Goal: Task Accomplishment & Management: Complete application form

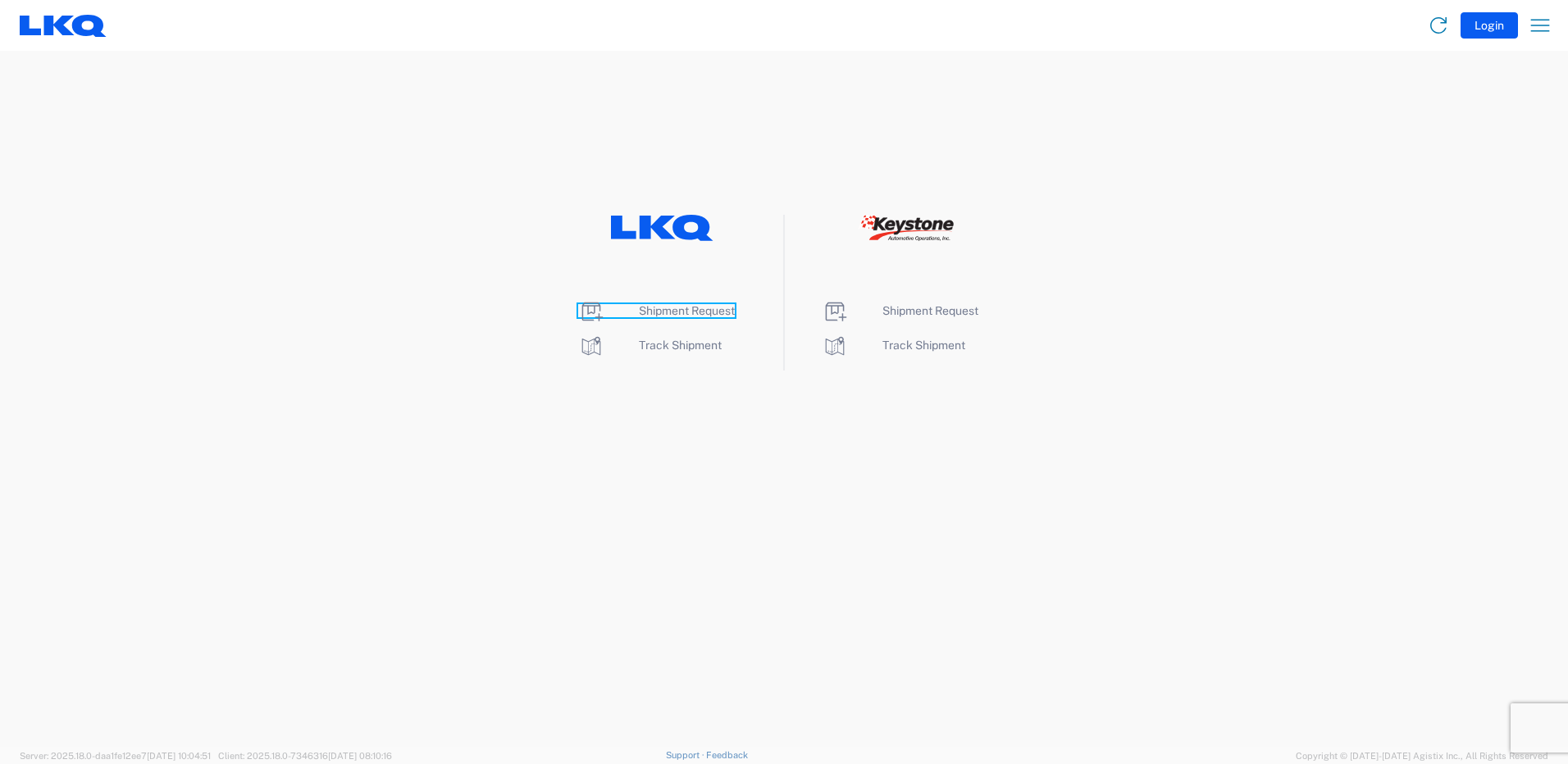
click at [715, 305] on span "Shipment Request" at bounding box center [687, 311] width 96 height 13
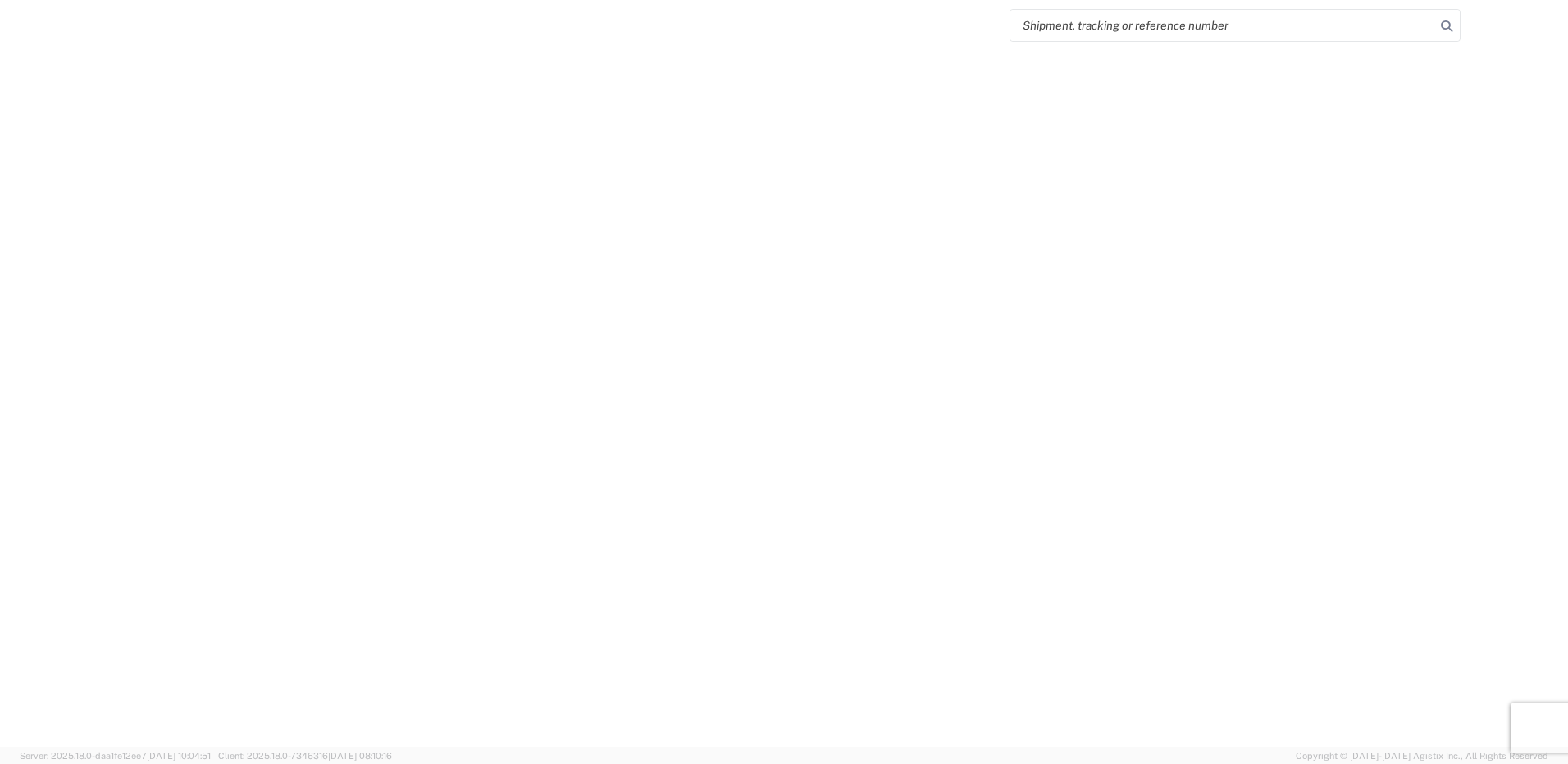
select select "FULL"
select select "LBS"
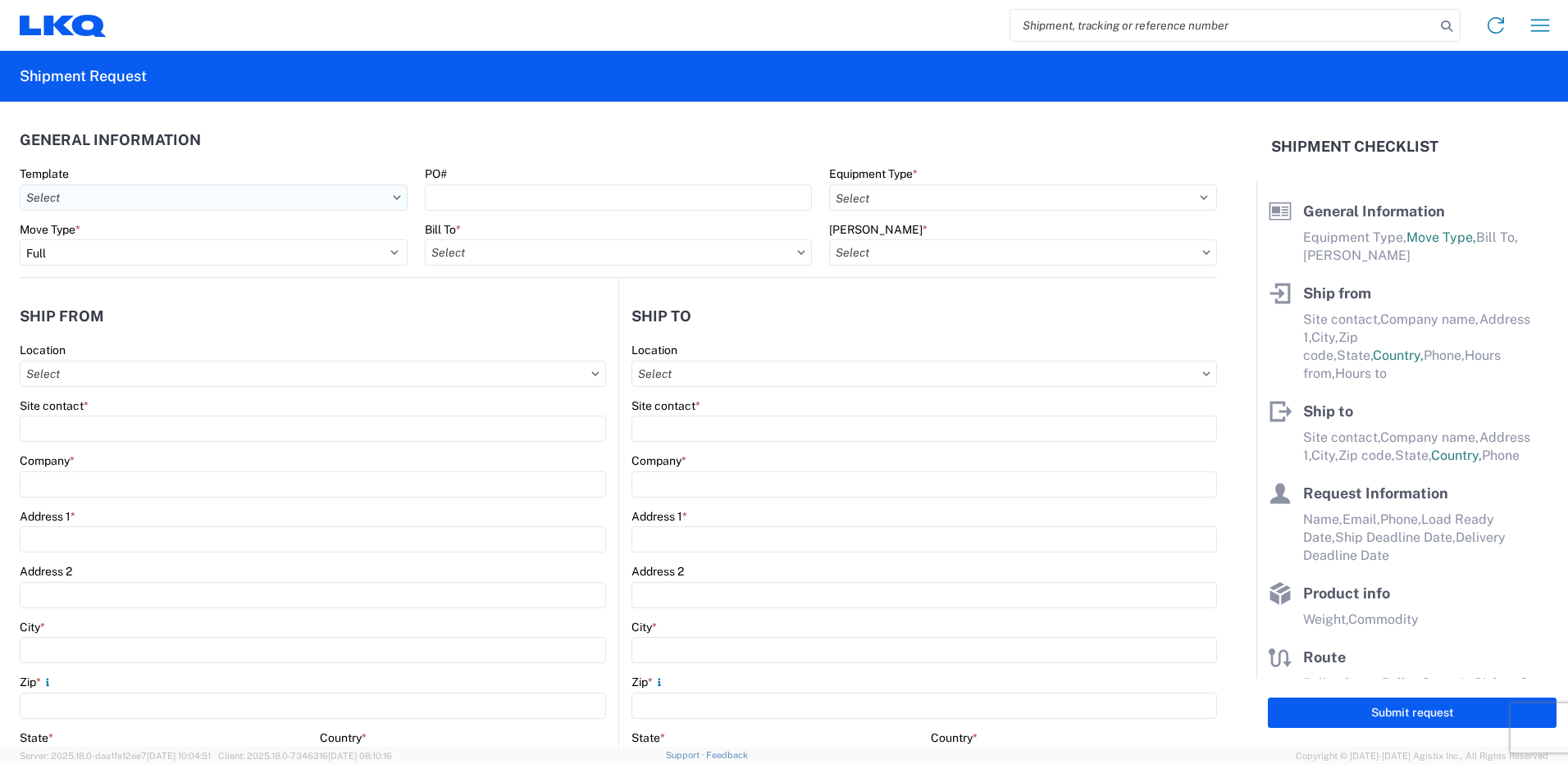
click at [380, 195] on input "Template" at bounding box center [213, 198] width 388 height 26
type input "1212"
click at [212, 274] on div "1212_Greenville_1760_Houston" at bounding box center [167, 271] width 287 height 26
type input "1212_Greenville_1760_Houston"
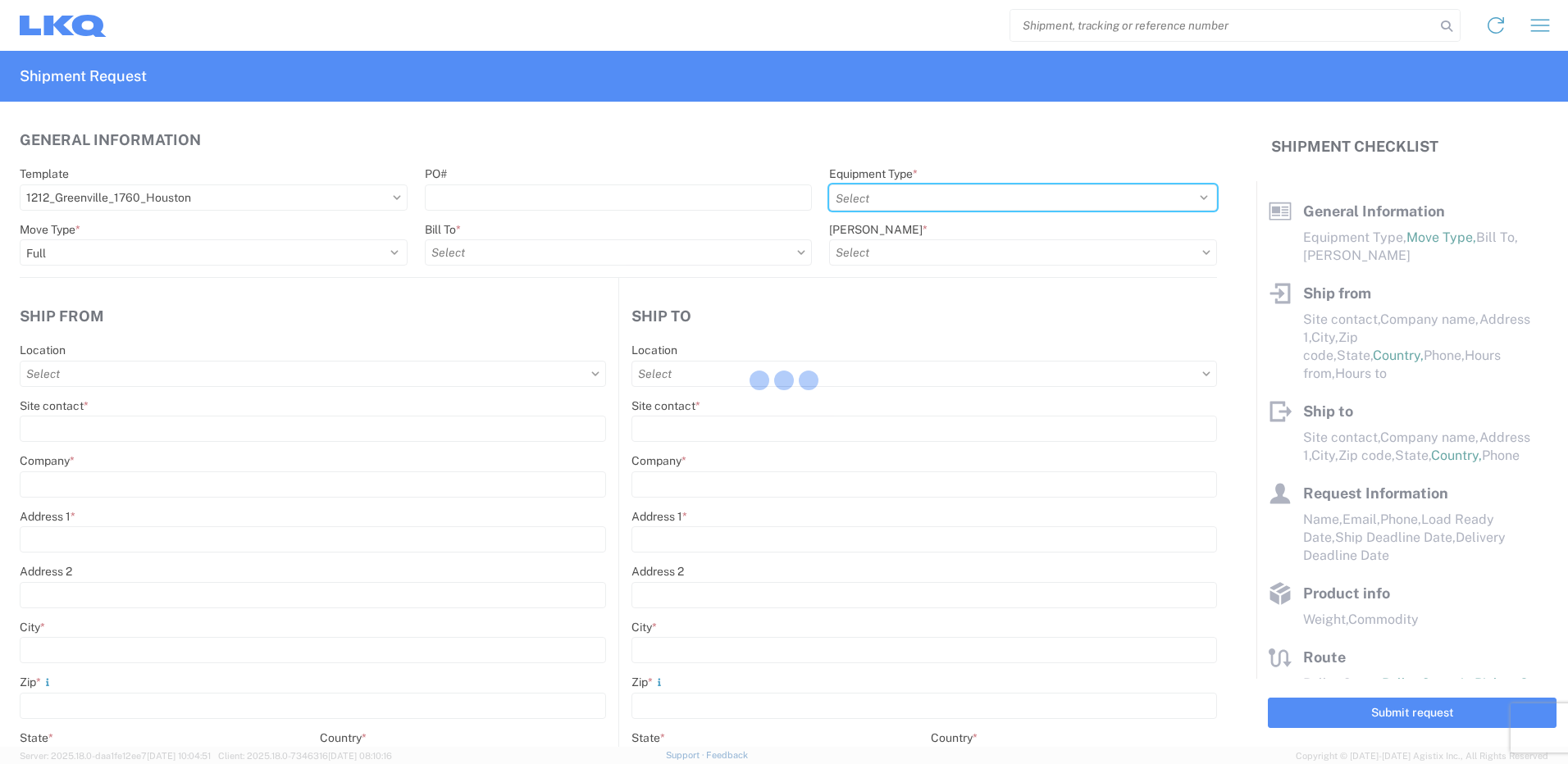
select select
type input "Shipping"
type input "LKQ Pick Your Part - [GEOGRAPHIC_DATA]"
type input "[STREET_ADDRESS]"
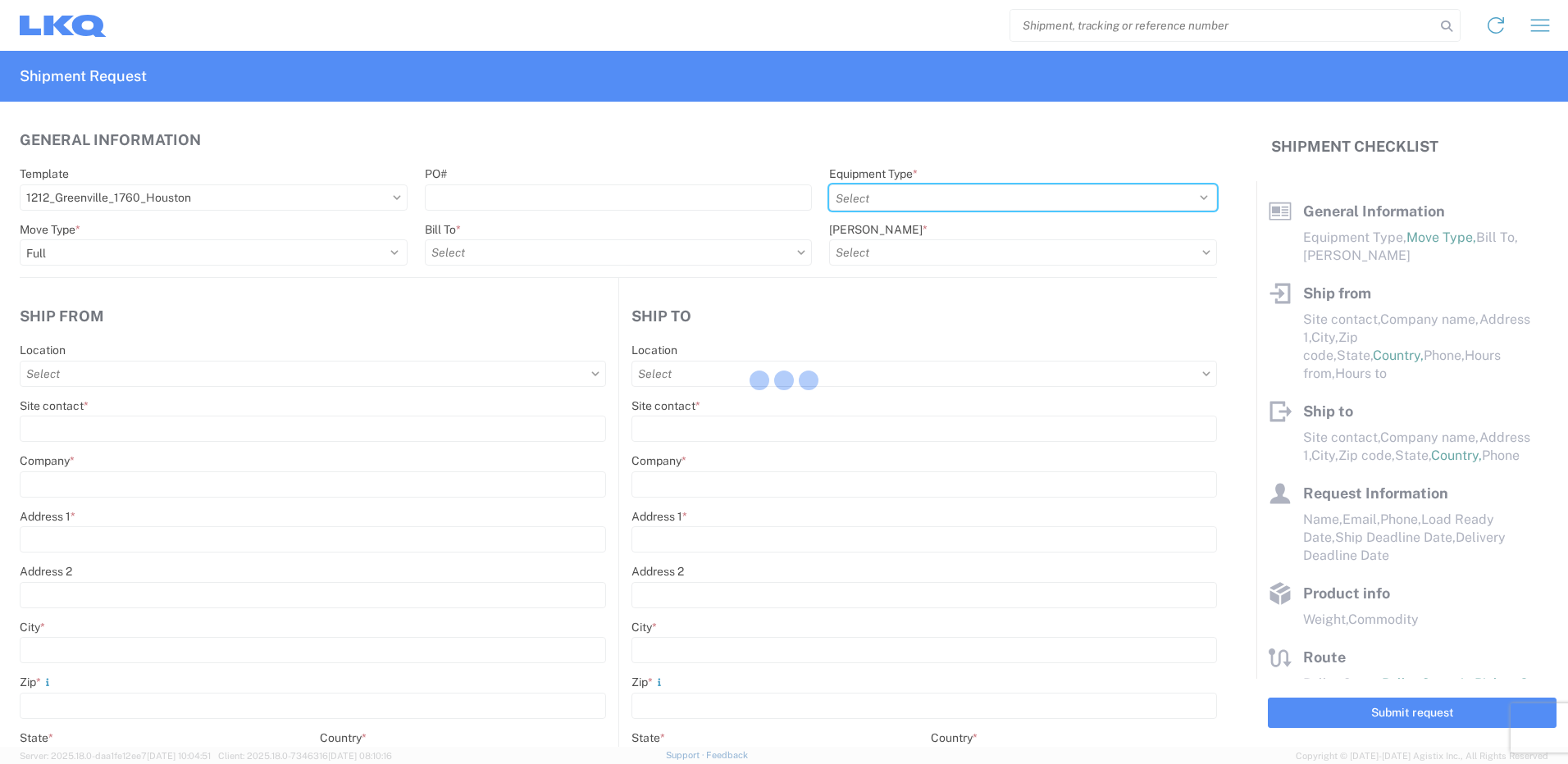
type input "[GEOGRAPHIC_DATA]"
type input "29605"
type input "Receiving"
type input "LKQ Best Core"
type input "[STREET_ADDRESS]"
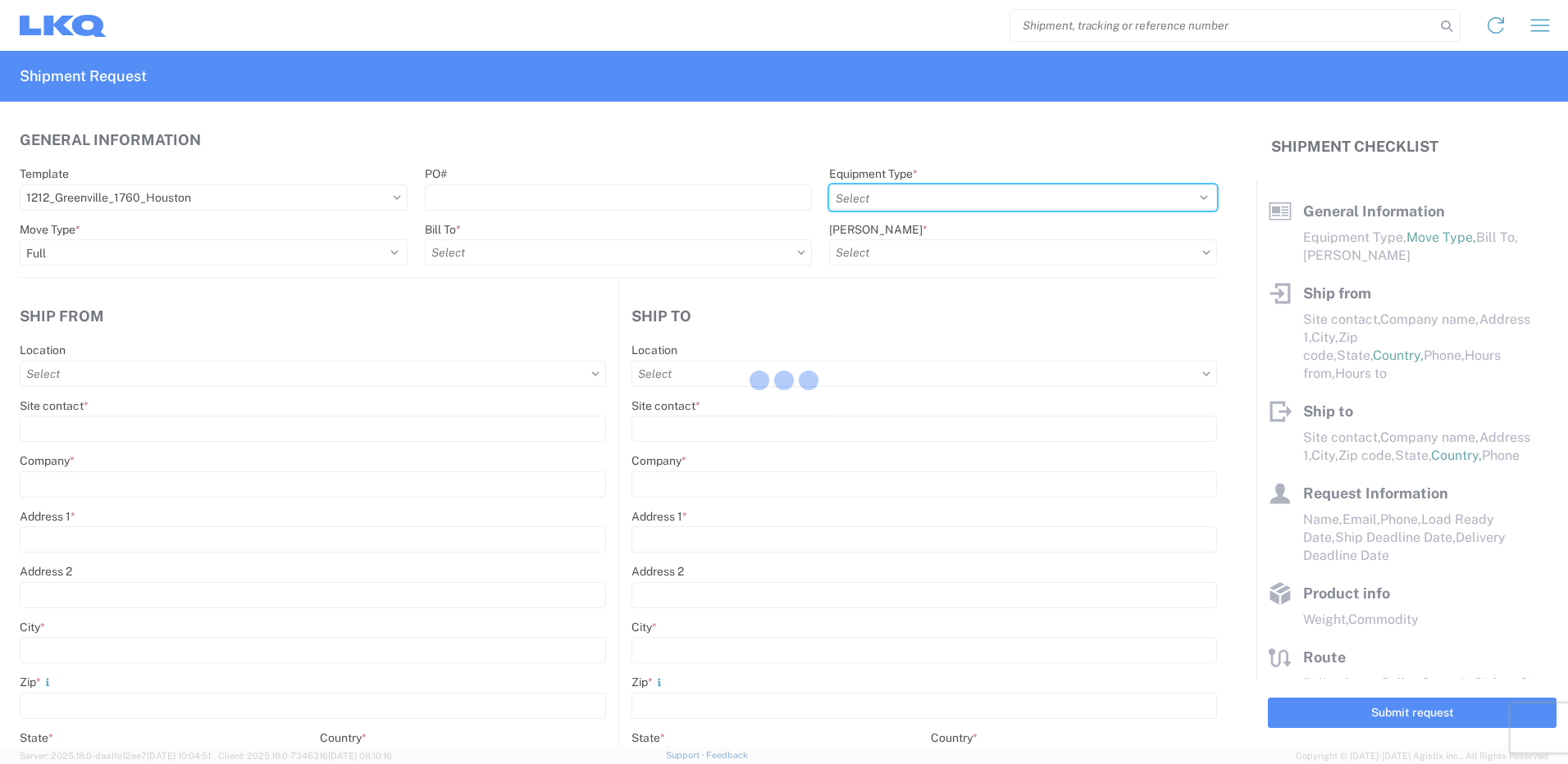
type input "[GEOGRAPHIC_DATA]"
type input "77038"
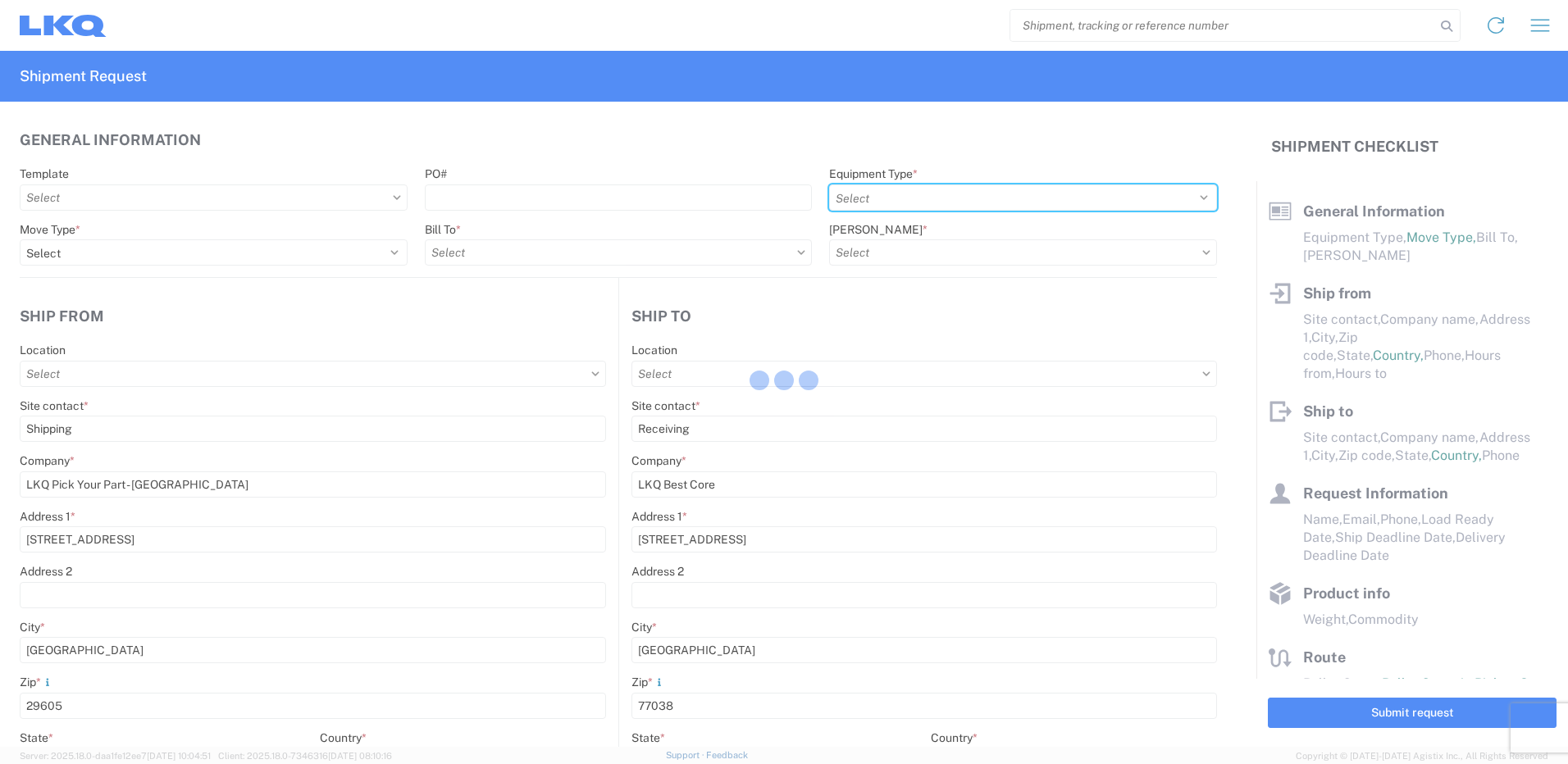
type input "[DATE]"
type input "42000"
type input "Miscellaneous (alt, comp, conv, etc)"
type input "1"
type input "12"
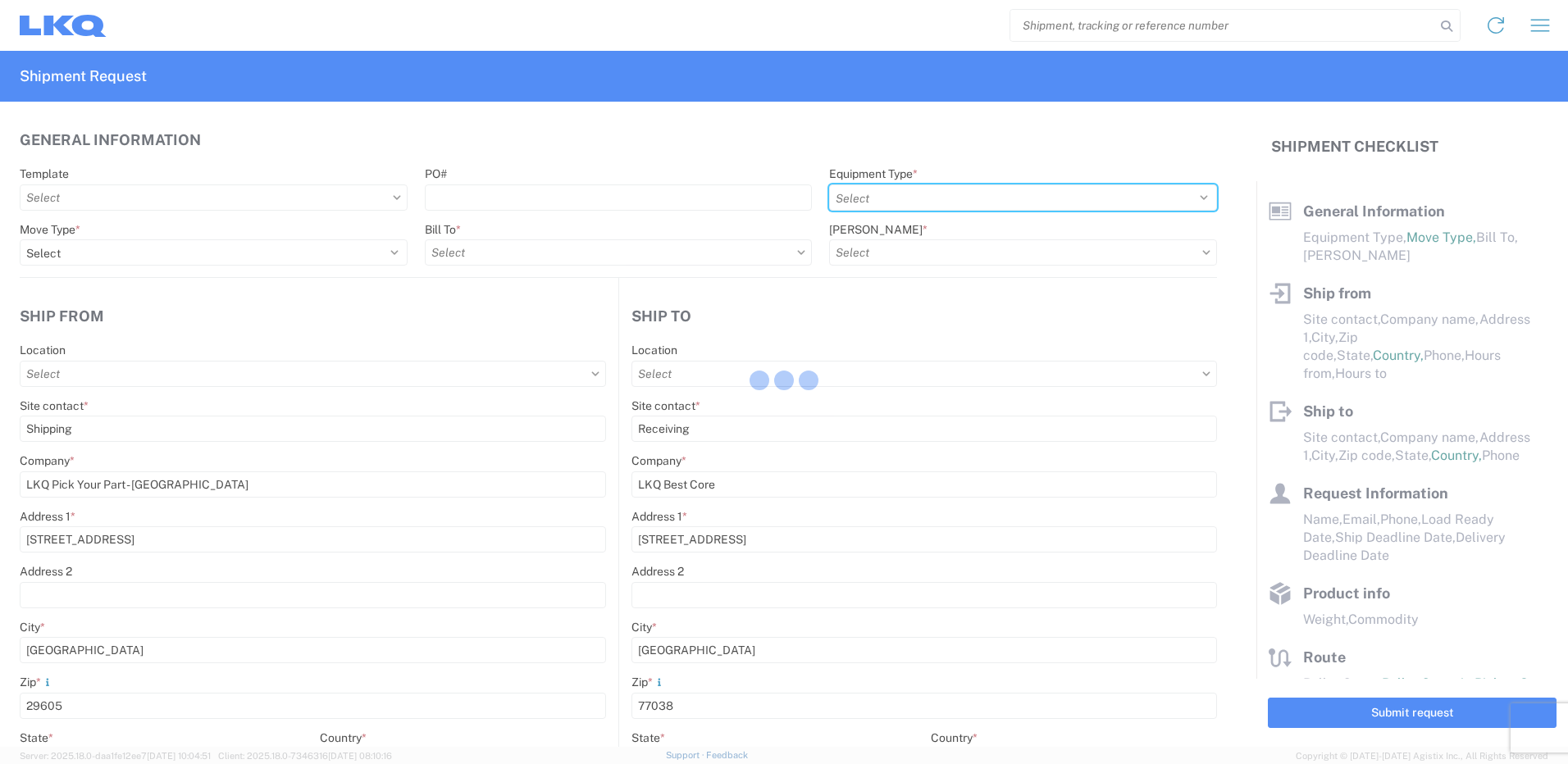
type input "12"
select select "IN"
click at [944, 191] on select "Select 53’ Dry Van Flatbed Dropdeck (van) Lowboy (flatbed) Rail" at bounding box center [1023, 198] width 388 height 26
select select "US"
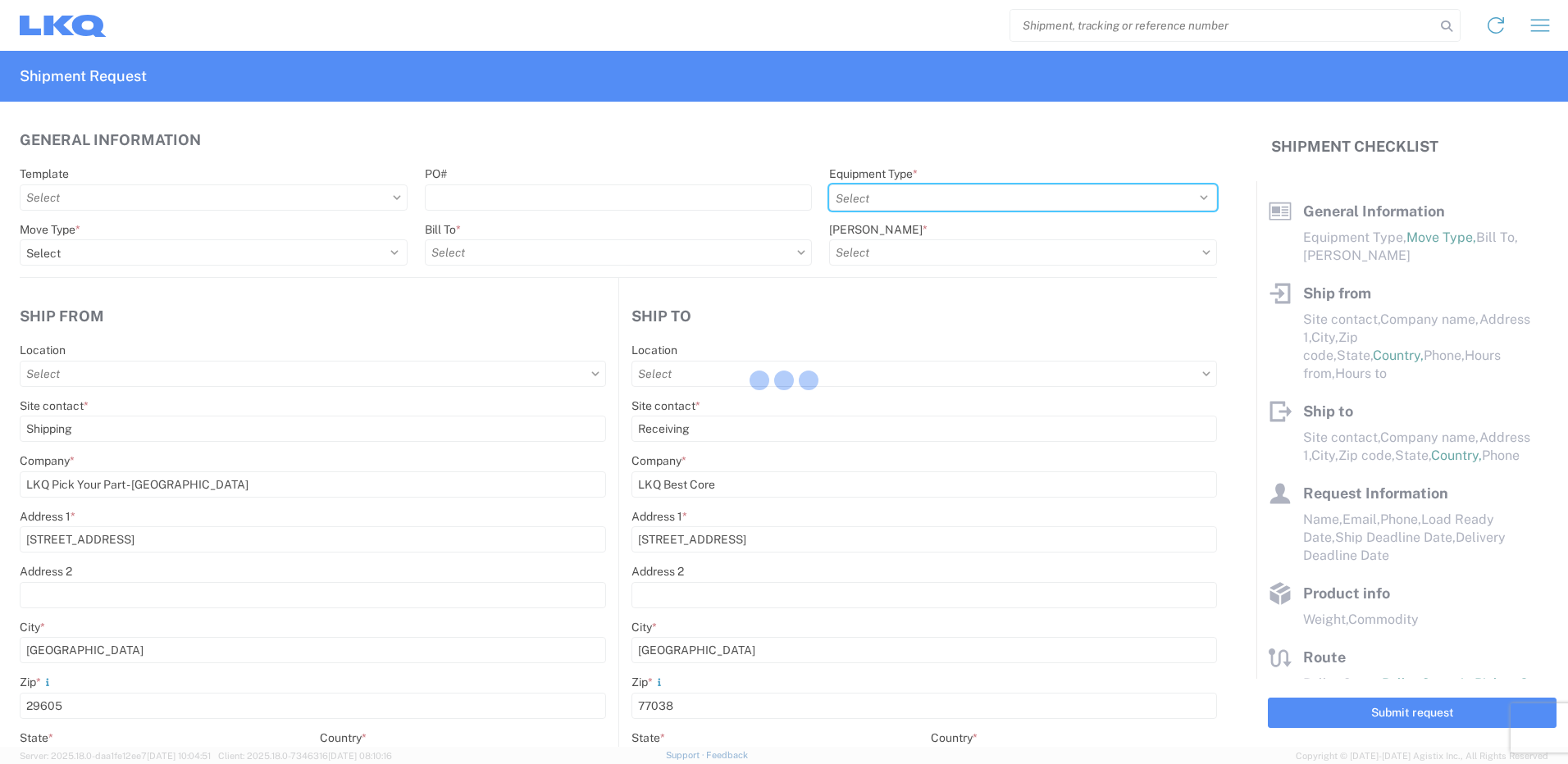
select select "US"
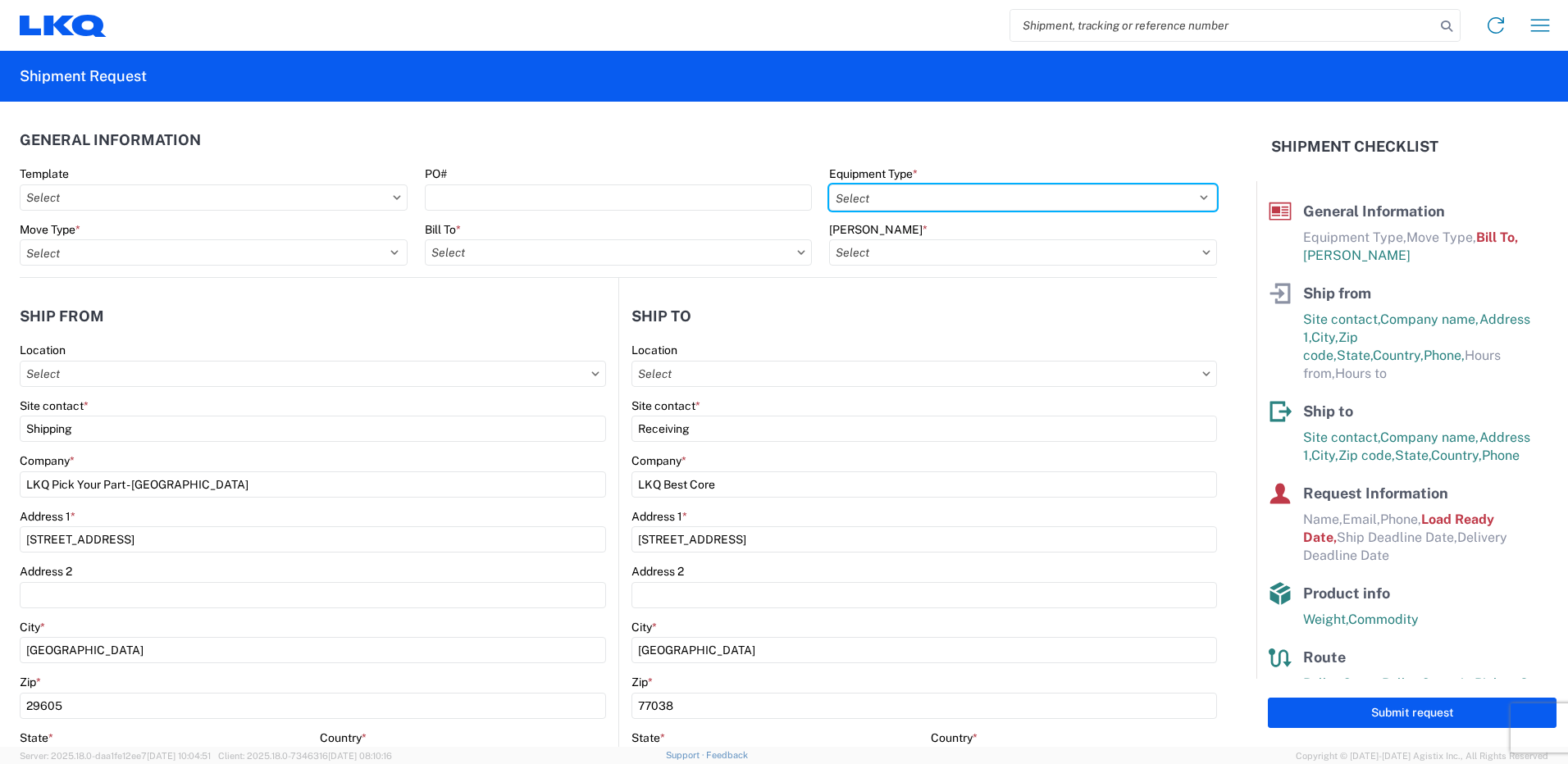
type input "1760-1300-50180-0000 - 1760 Freight In - Cores"
type input "1212 - LKQ Self Service - [GEOGRAPHIC_DATA]"
type input "1760 - LKQ Best Core"
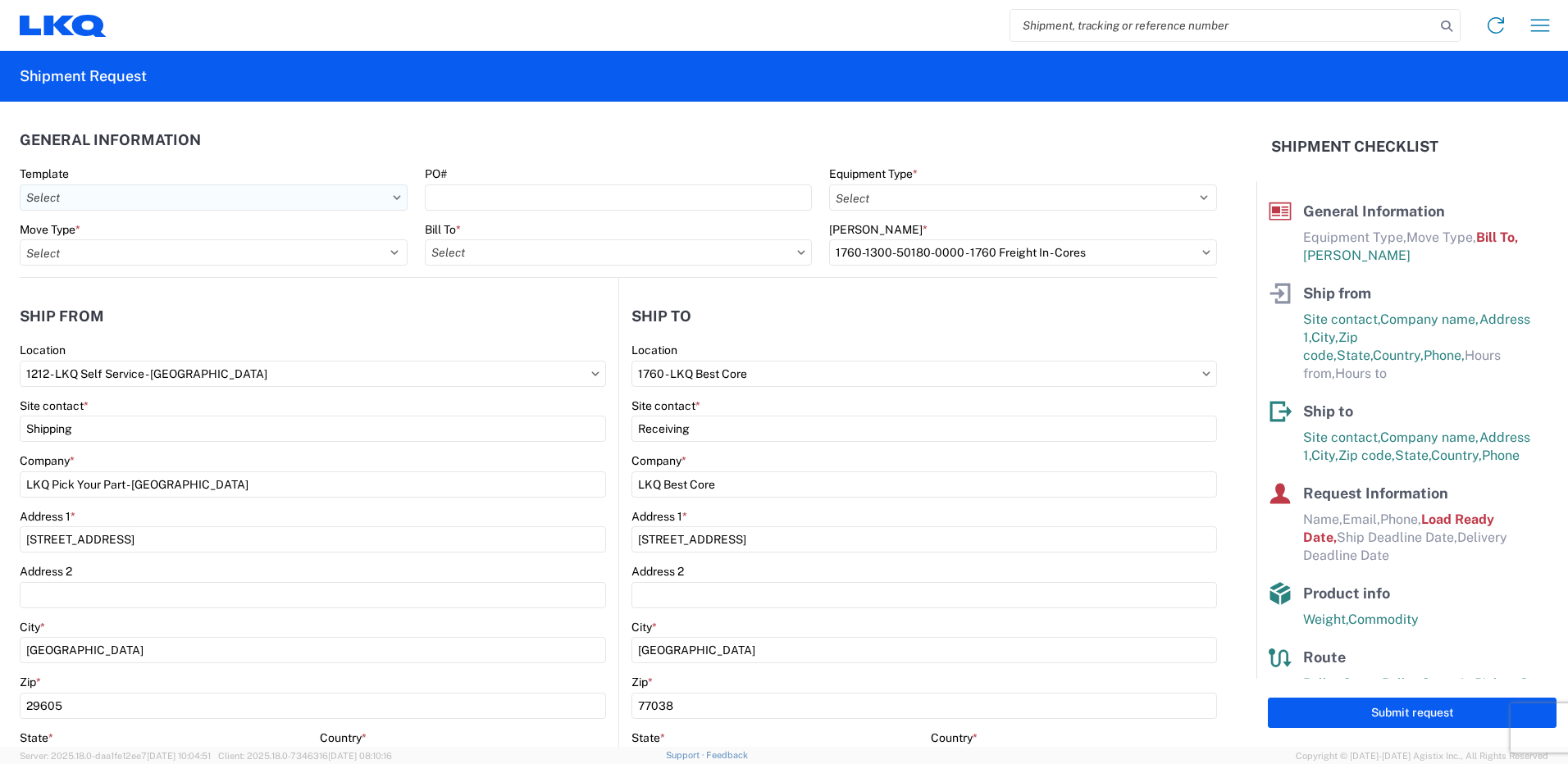
click at [210, 188] on input "Template" at bounding box center [213, 198] width 388 height 26
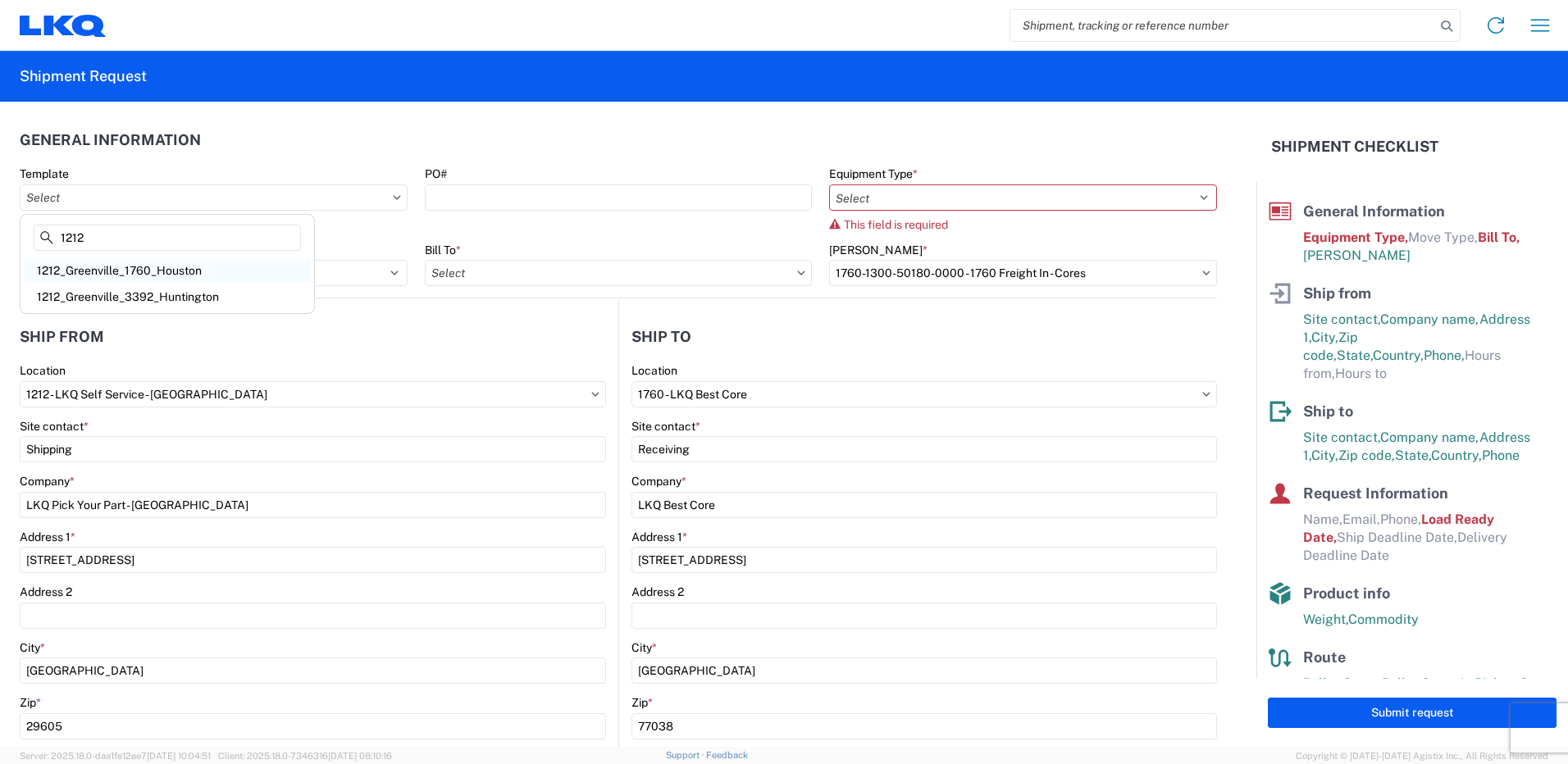
type input "1212"
click at [201, 270] on div "1212_Greenville_1760_Houston" at bounding box center [167, 271] width 287 height 26
type input "1212_Greenville_1760_Houston"
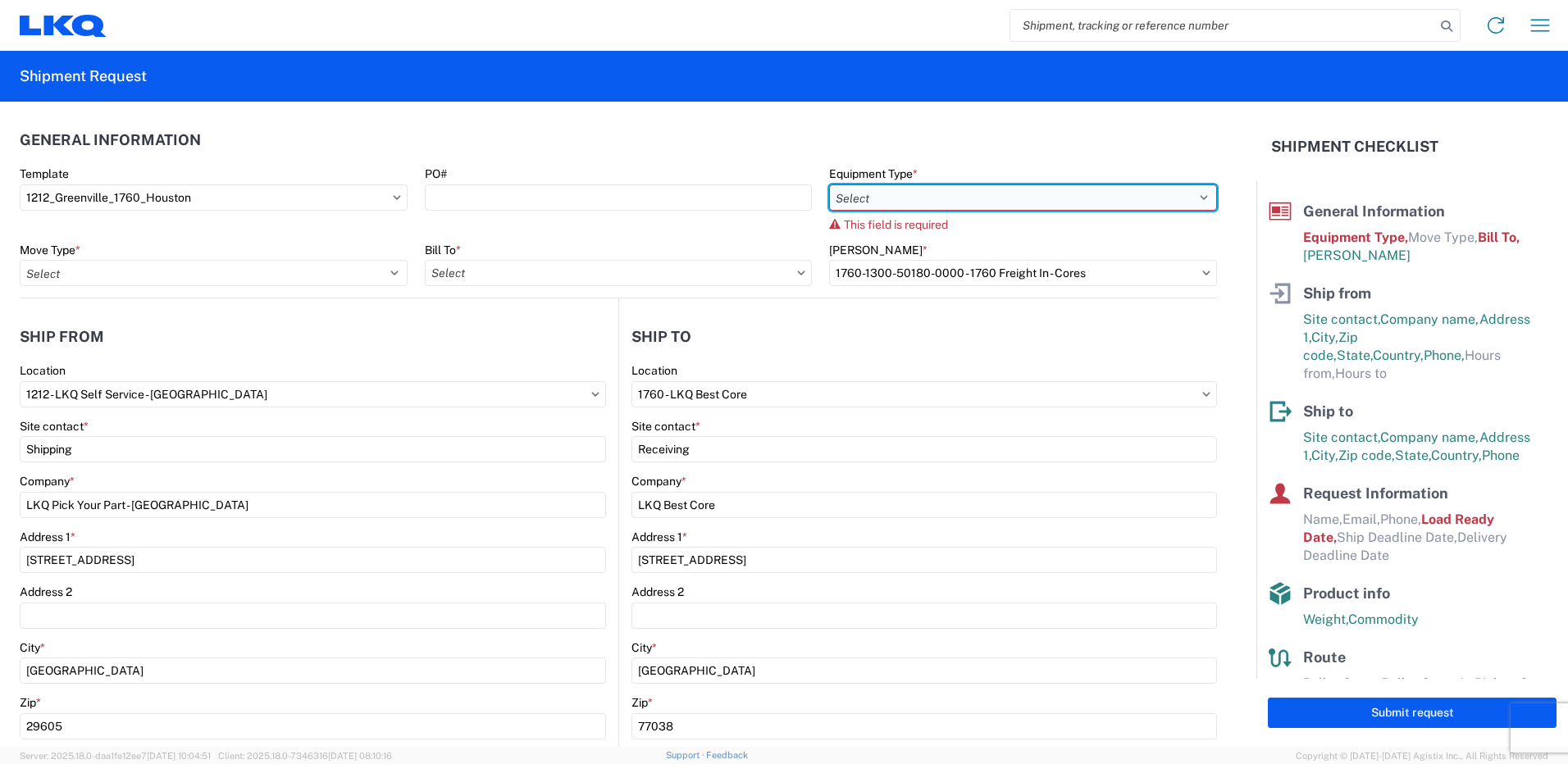
click at [1065, 187] on select "Select 53’ Dry Van Flatbed Dropdeck (van) Lowboy (flatbed) Rail" at bounding box center [1023, 198] width 388 height 26
select select "STDV"
click at [829, 185] on select "Select 53’ Dry Van Flatbed Dropdeck (van) Lowboy (flatbed) Rail" at bounding box center [1023, 198] width 388 height 26
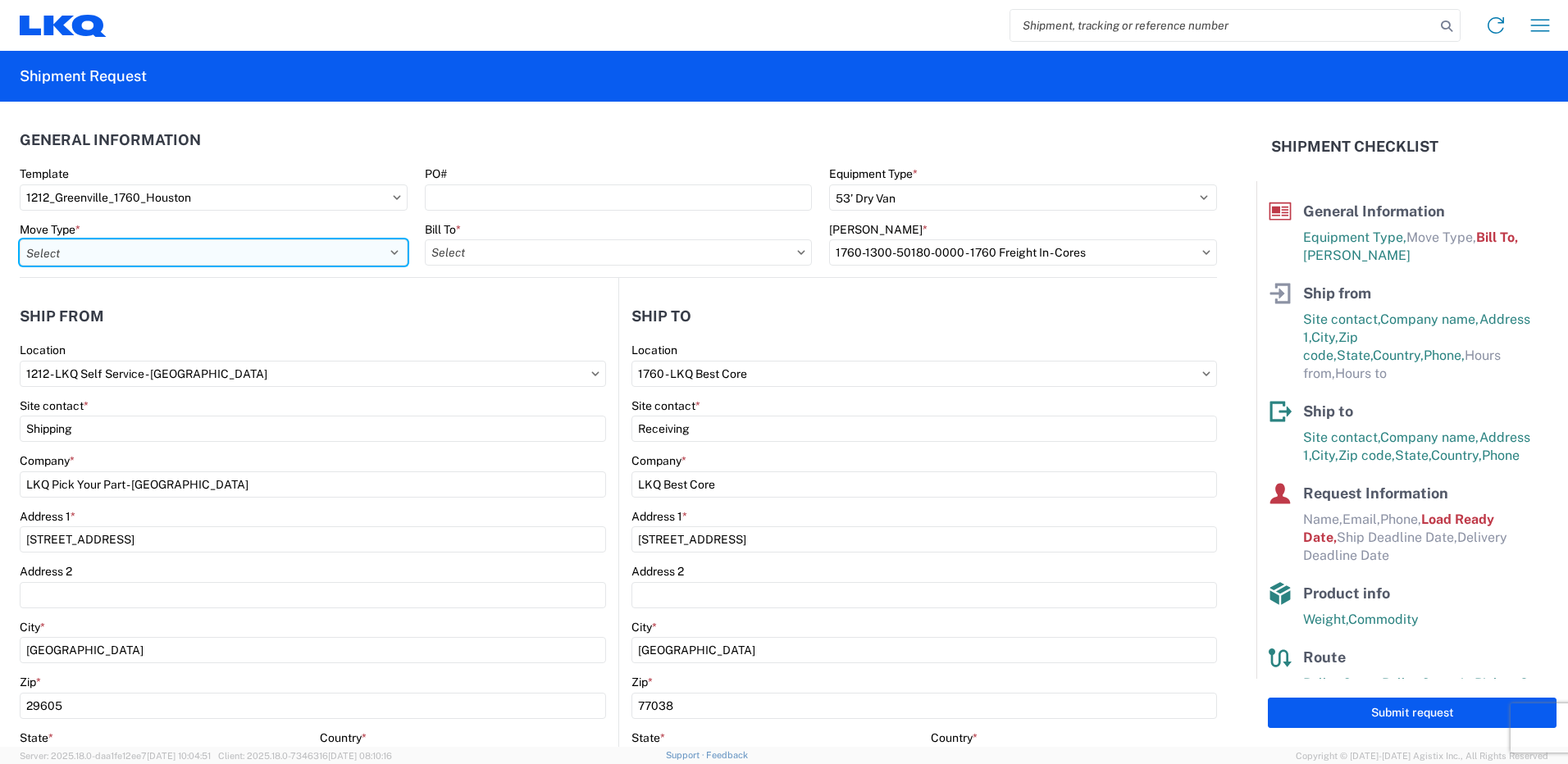
click at [179, 248] on select "Select Full Partial TL" at bounding box center [213, 253] width 388 height 26
select select "FULL"
click at [19, 239] on select "Select Full Partial TL" at bounding box center [213, 253] width 388 height 26
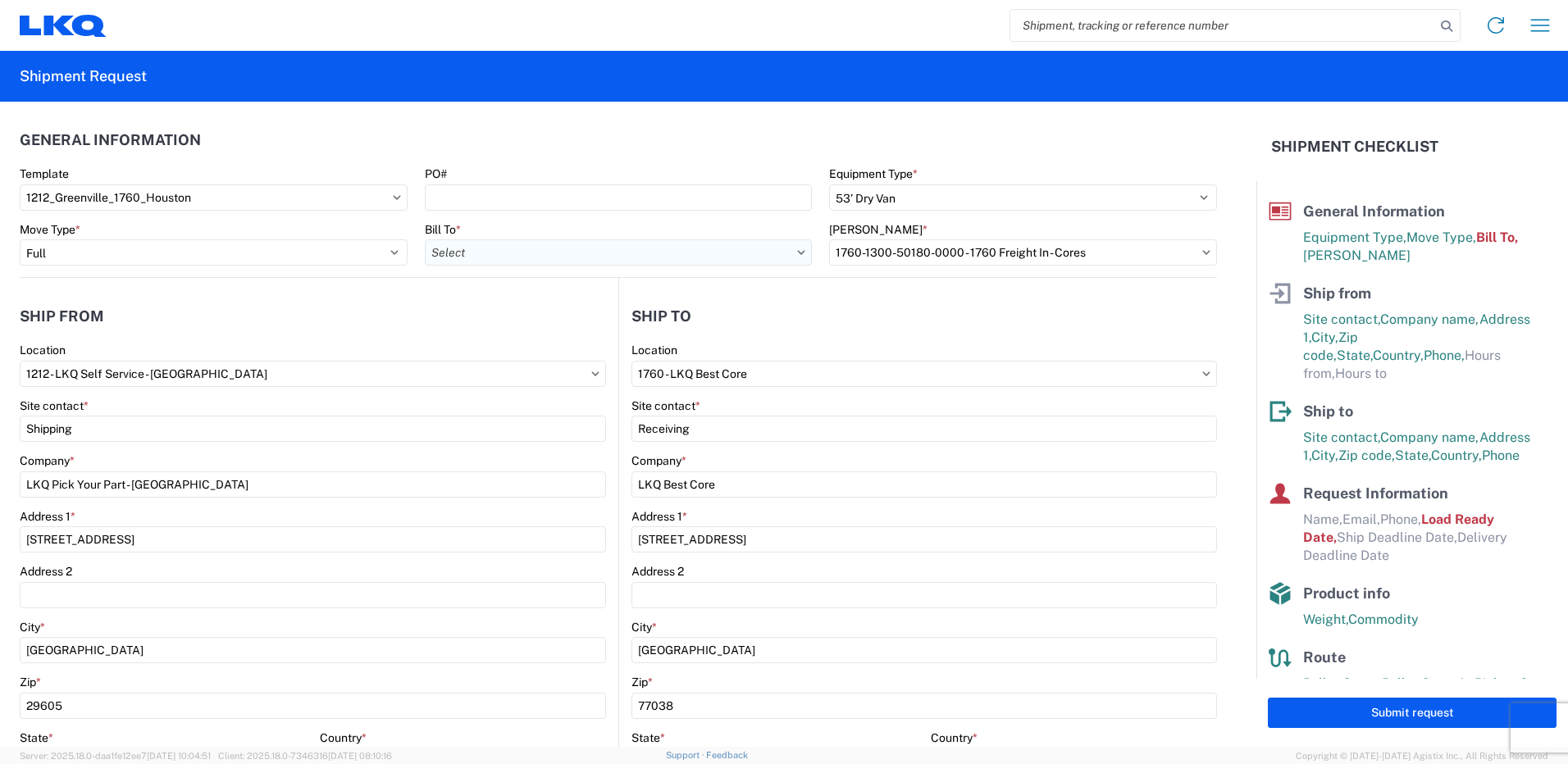
click at [780, 253] on input "Bill To *" at bounding box center [619, 253] width 388 height 26
type input "1760"
click at [557, 330] on div "1760 - LKQ Best Core" at bounding box center [569, 326] width 287 height 26
type input "1760 - LKQ Best Core"
click at [974, 258] on input "[PERSON_NAME] *" at bounding box center [1023, 253] width 388 height 26
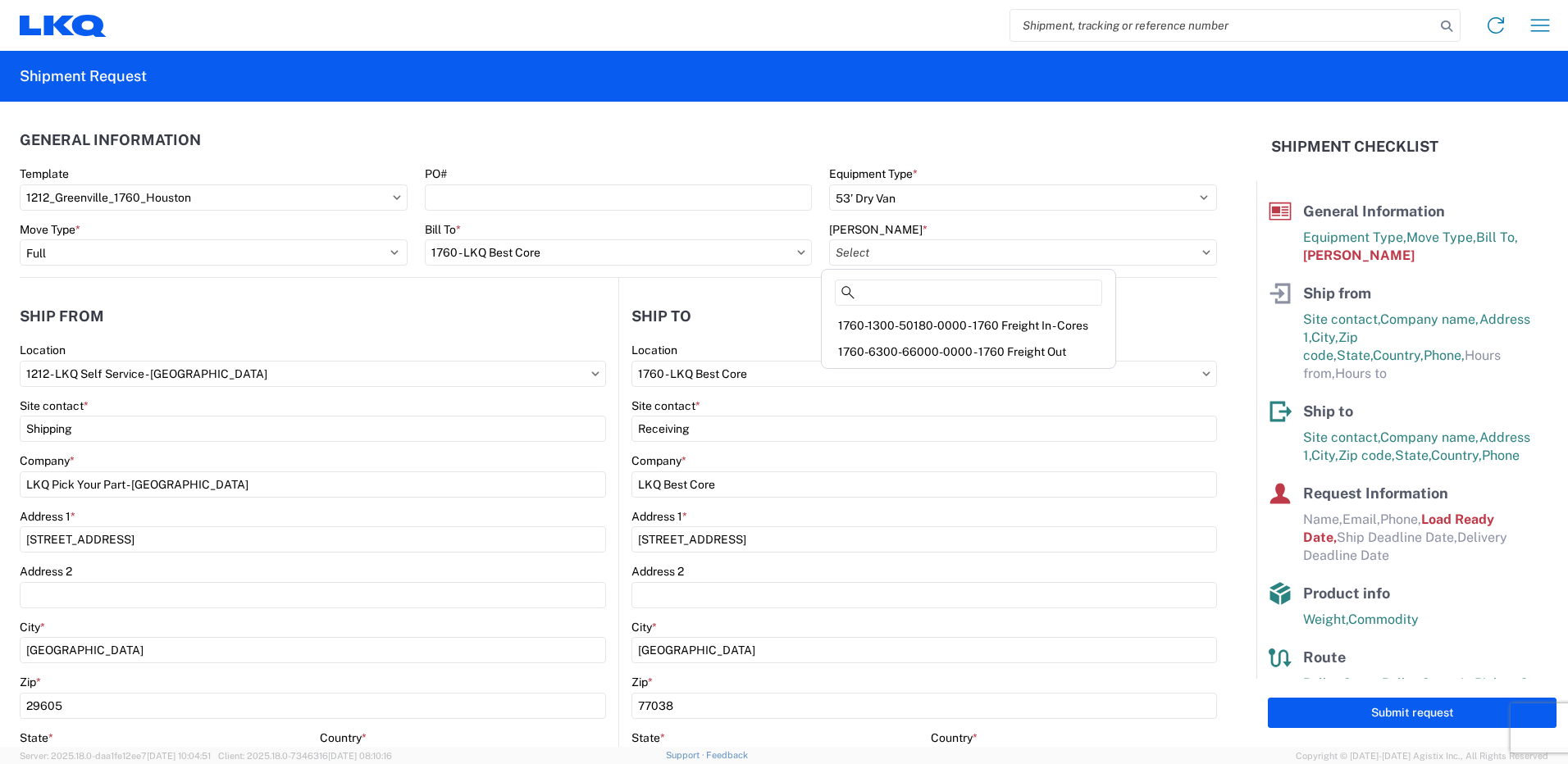
click at [1033, 321] on div "1760-1300-50180-0000 - 1760 Freight In - Cores" at bounding box center [968, 326] width 287 height 26
type input "1760-1300-50180-0000 - 1760 Freight In - Cores"
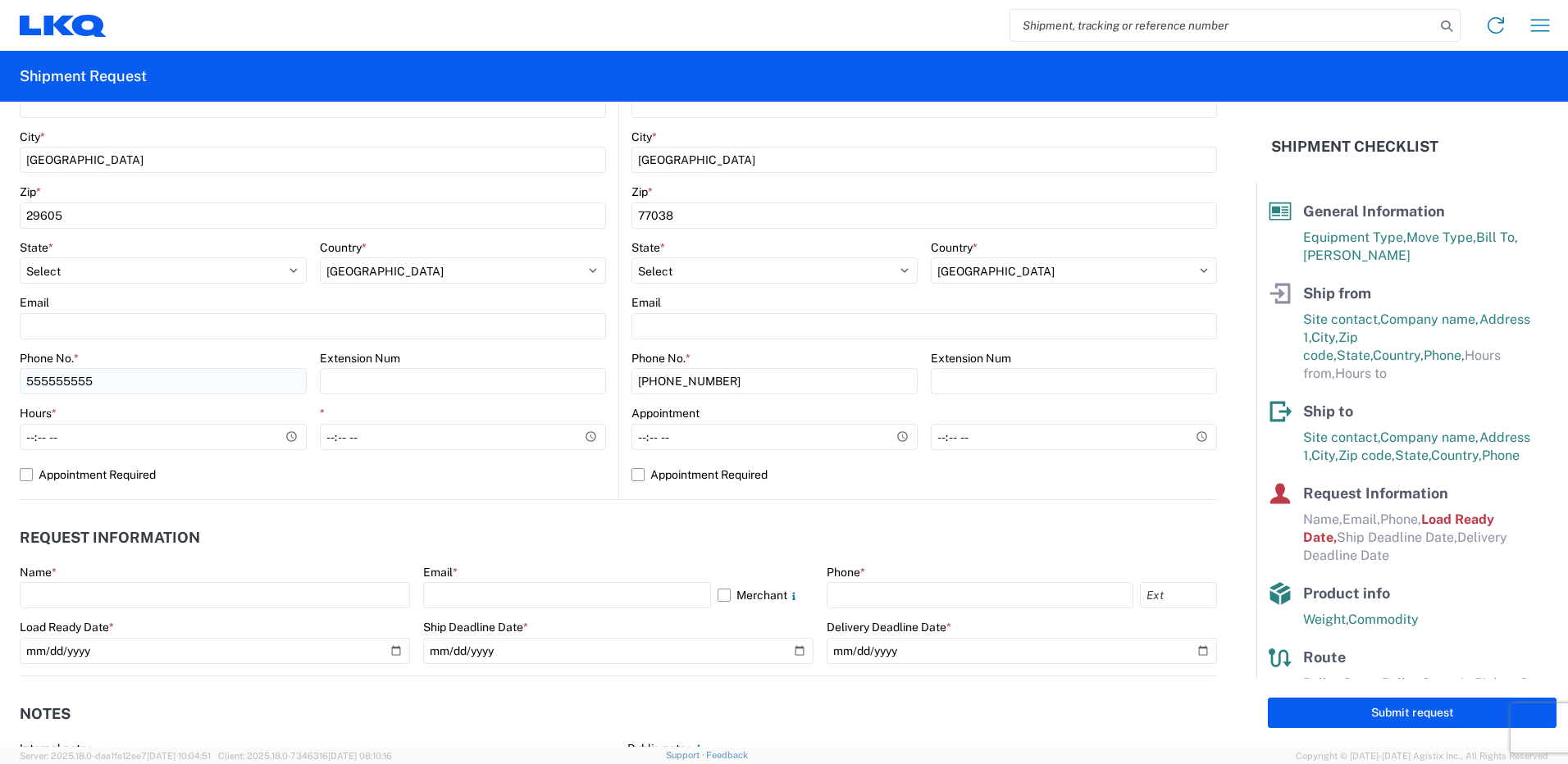
scroll to position [492, 0]
drag, startPoint x: 109, startPoint y: 394, endPoint x: -78, endPoint y: 440, distance: 192.6
click at [0, 440] on html "Home Shipment request Shipment tracking Shipment Request General Information Te…" at bounding box center [784, 382] width 1568 height 764
type input "[PHONE_NUMBER]"
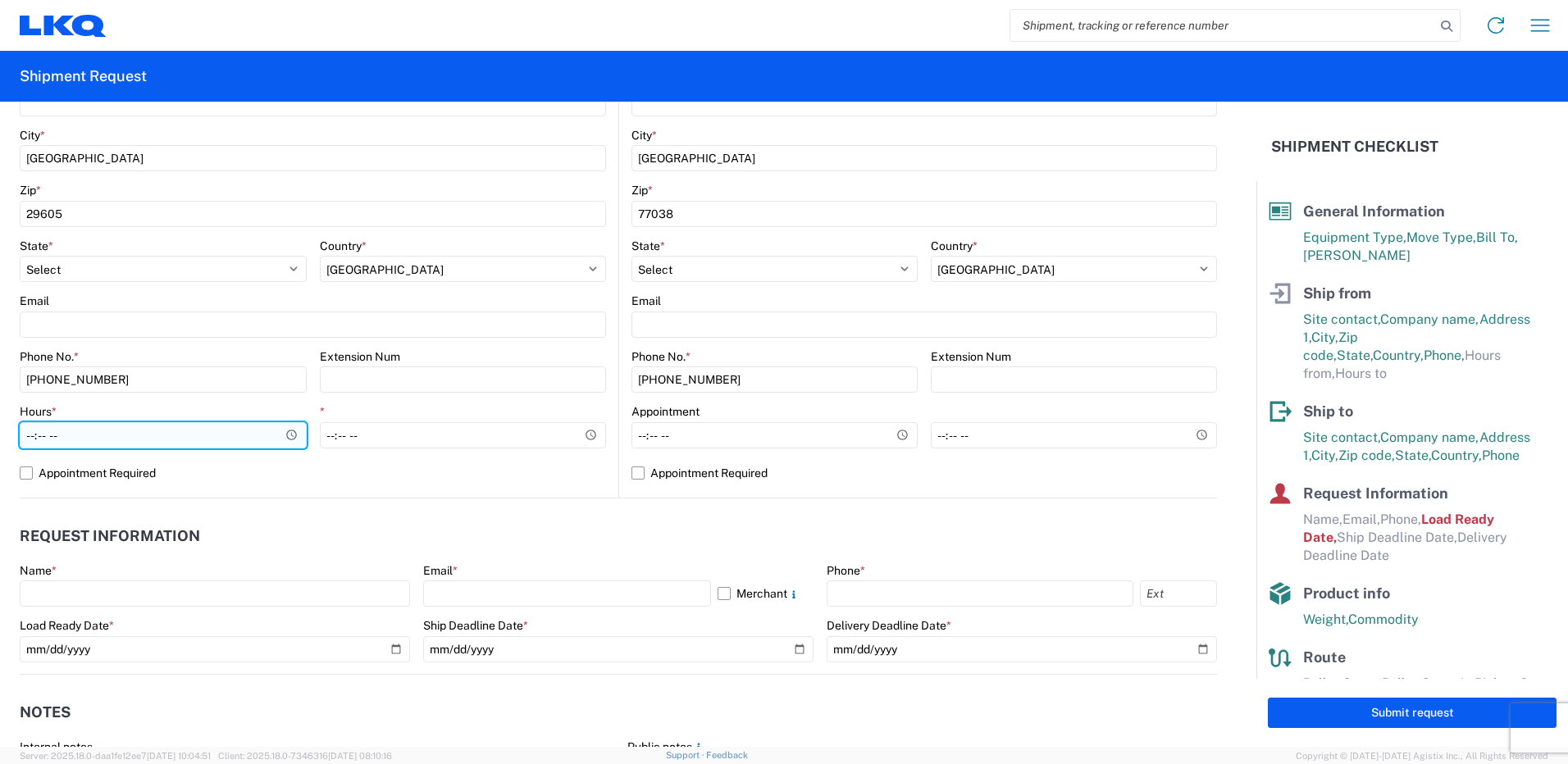
click at [289, 438] on input "Hours *" at bounding box center [163, 436] width 287 height 26
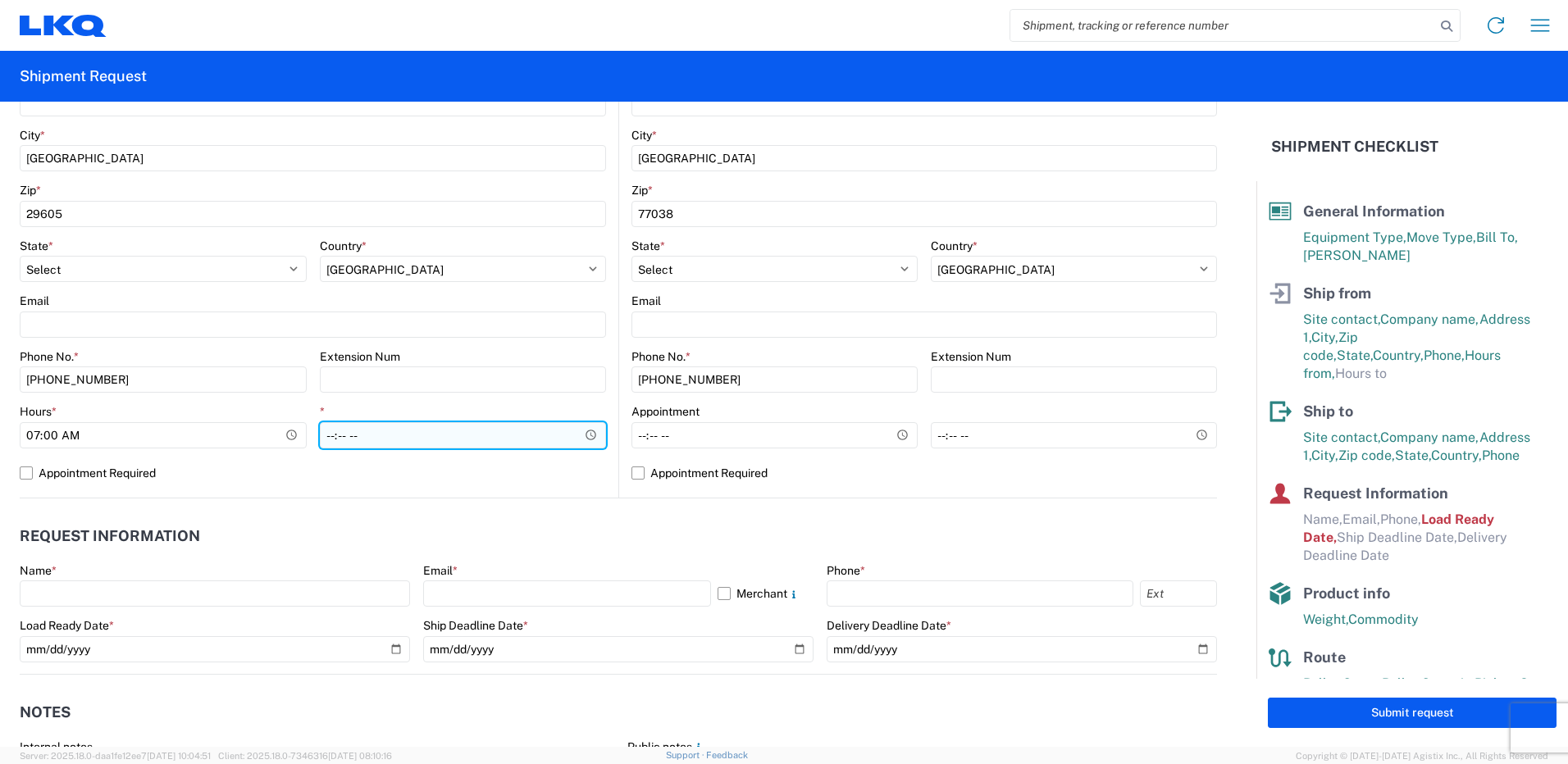
type input "07:00"
click at [407, 434] on input "*" at bounding box center [463, 436] width 287 height 26
click at [585, 429] on input "*" at bounding box center [463, 436] width 287 height 26
type input "14:00"
click at [472, 408] on div "*" at bounding box center [463, 411] width 287 height 15
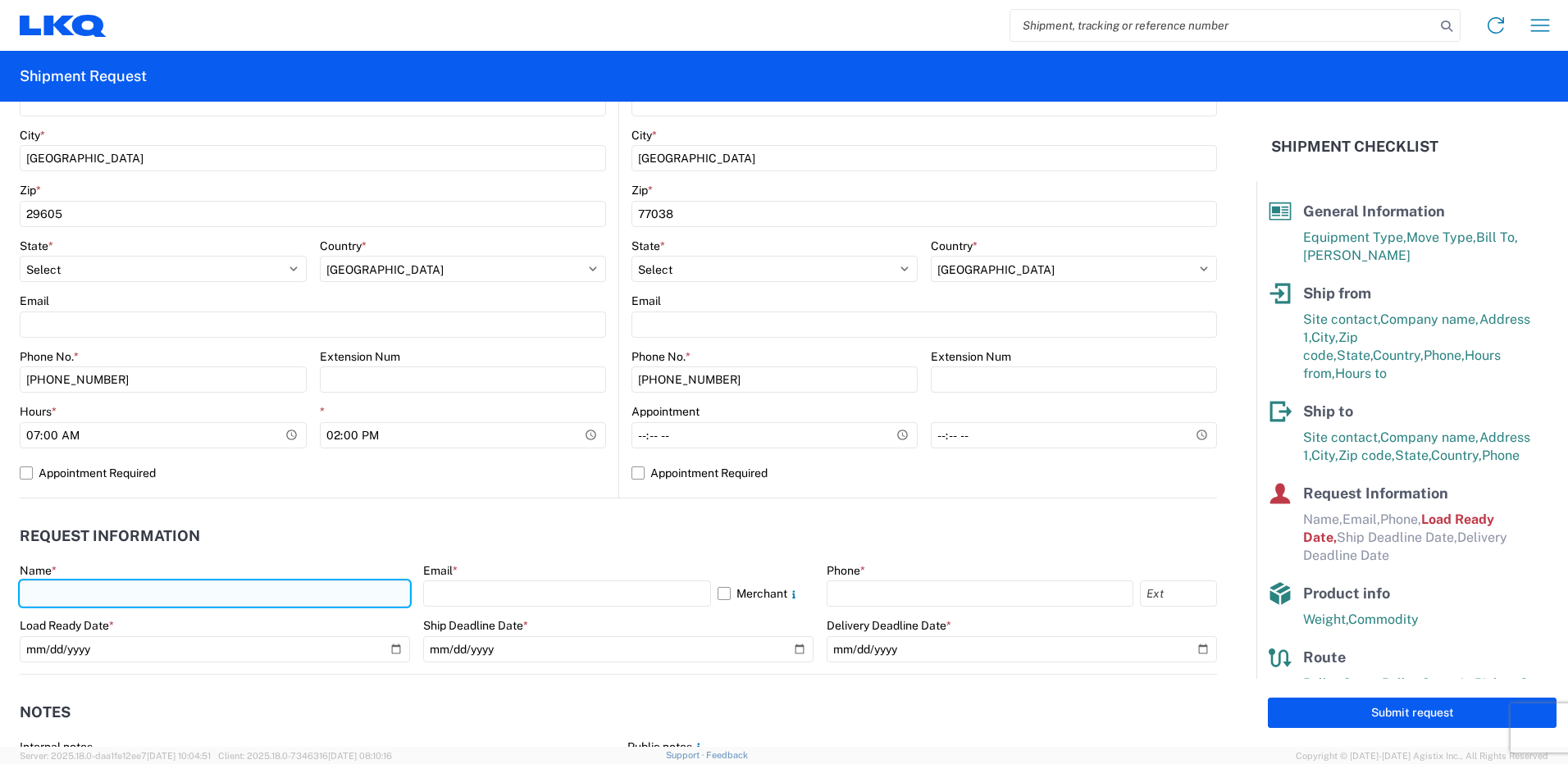
click at [265, 597] on input "text" at bounding box center [214, 594] width 390 height 26
type input "t"
type input "[PERSON_NAME]"
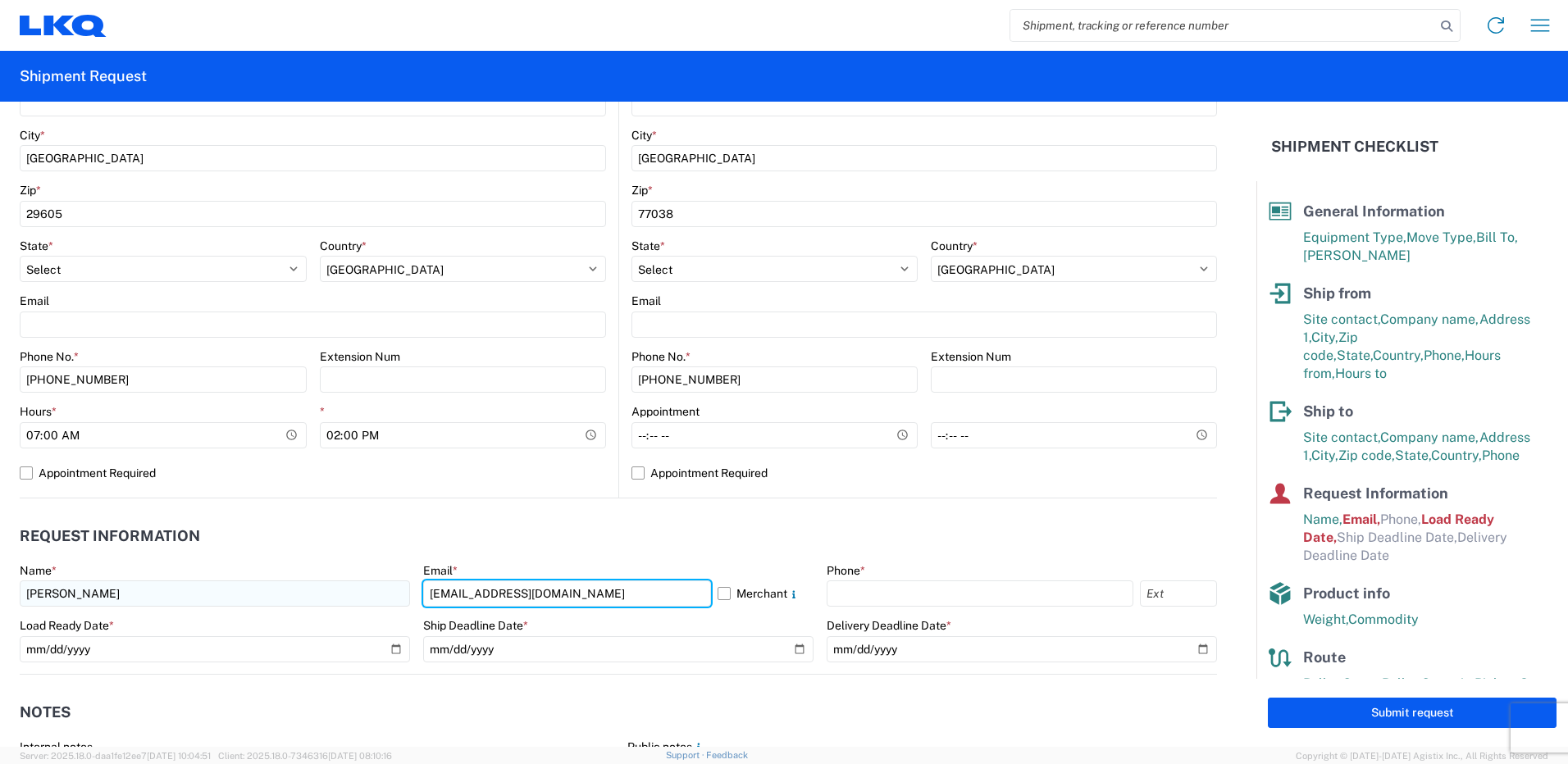
type input "[EMAIL_ADDRESS][DOMAIN_NAME]"
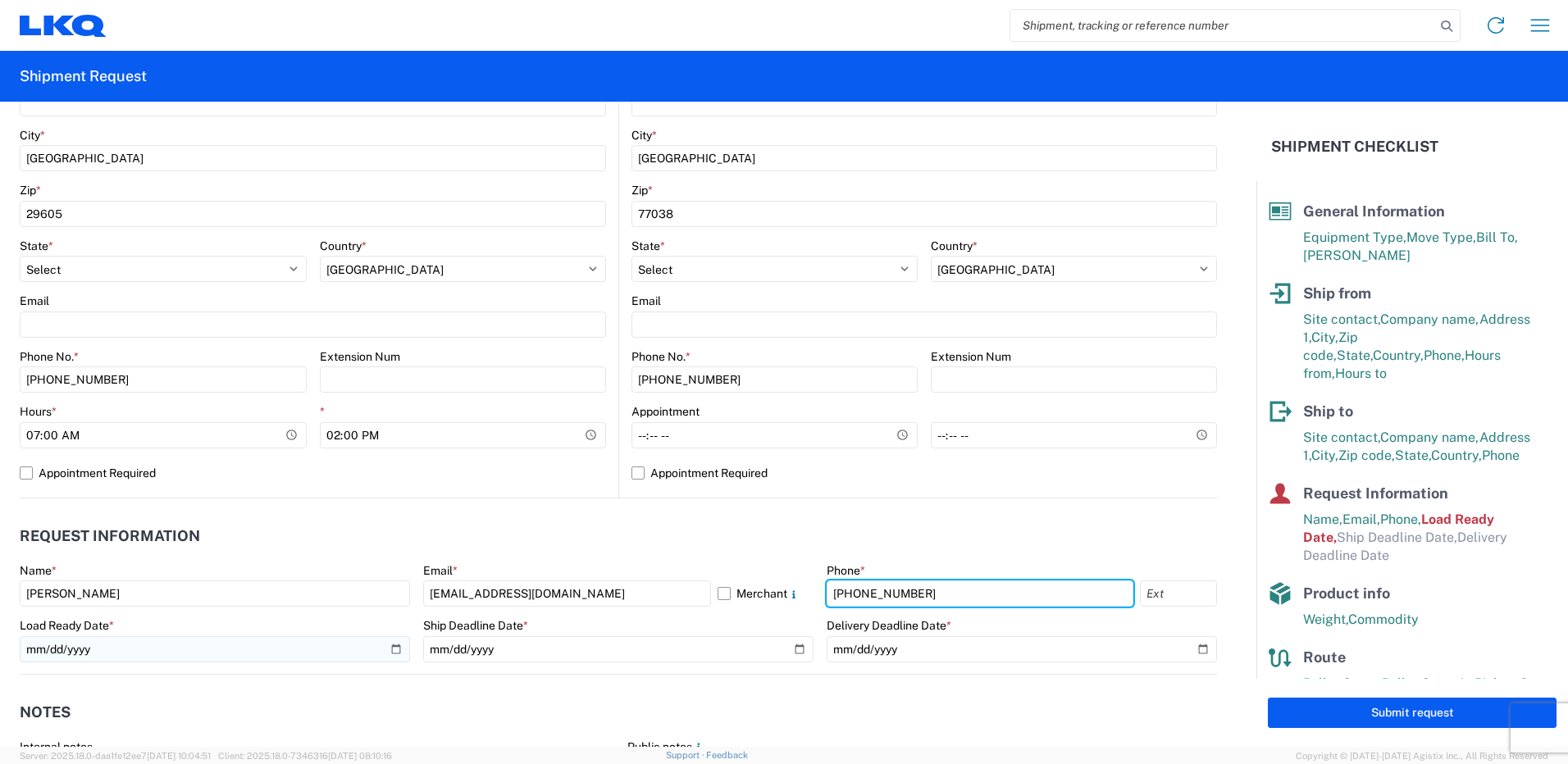
type input "[PHONE_NUMBER]"
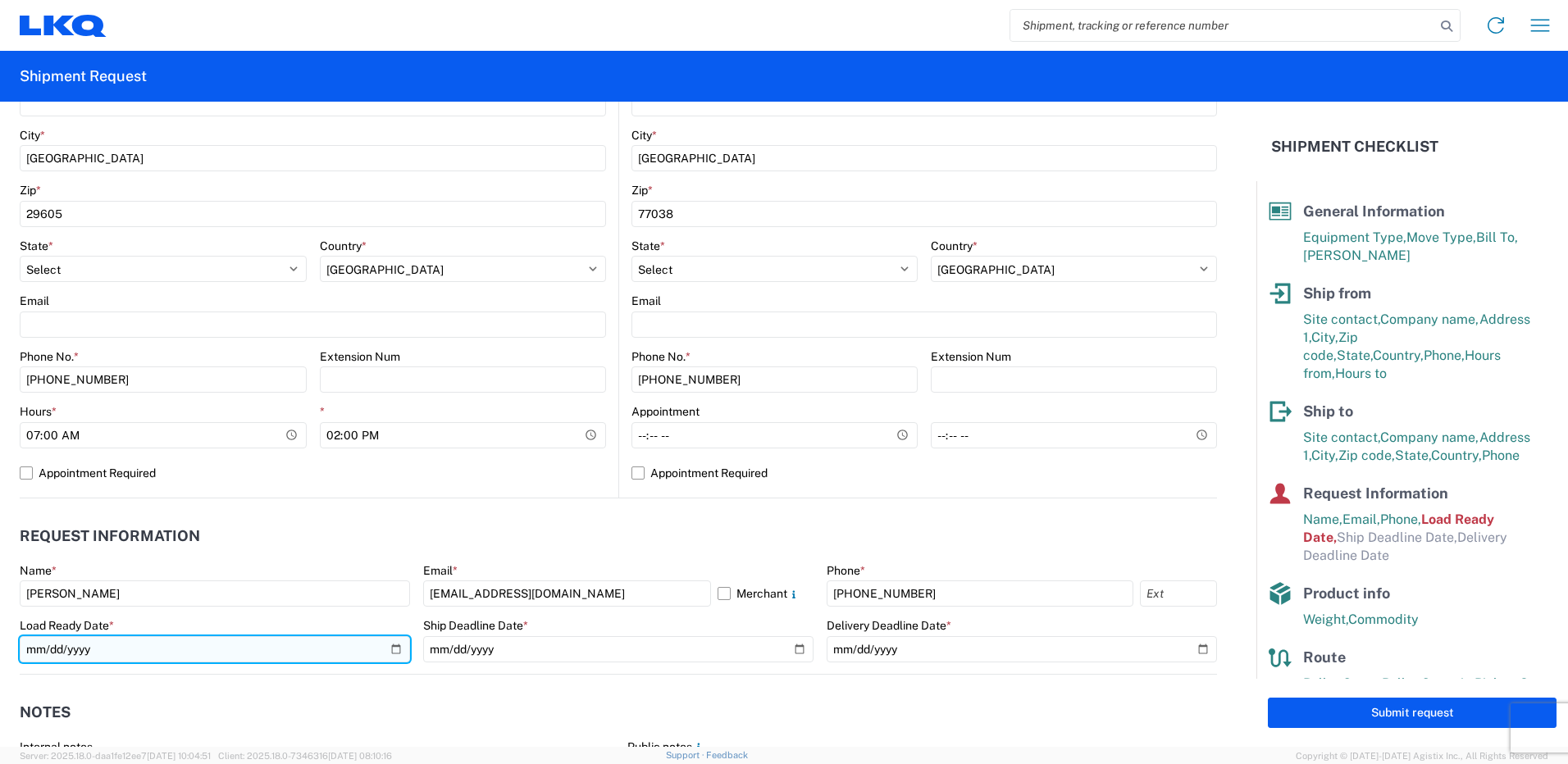
click at [396, 646] on input "[DATE]" at bounding box center [214, 650] width 390 height 26
type input "[DATE]"
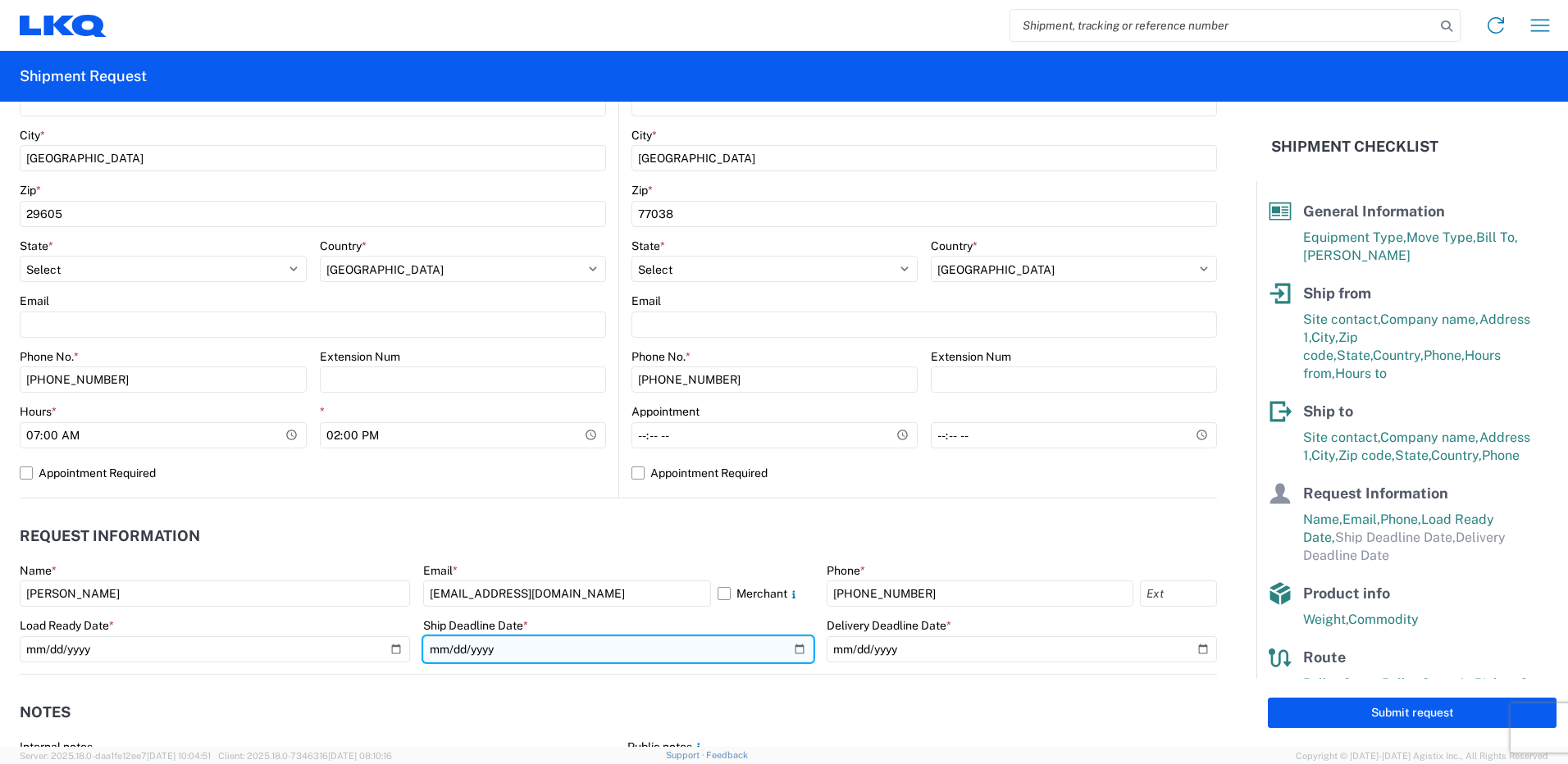
click at [794, 651] on input "date" at bounding box center [618, 650] width 390 height 26
type input "[DATE]"
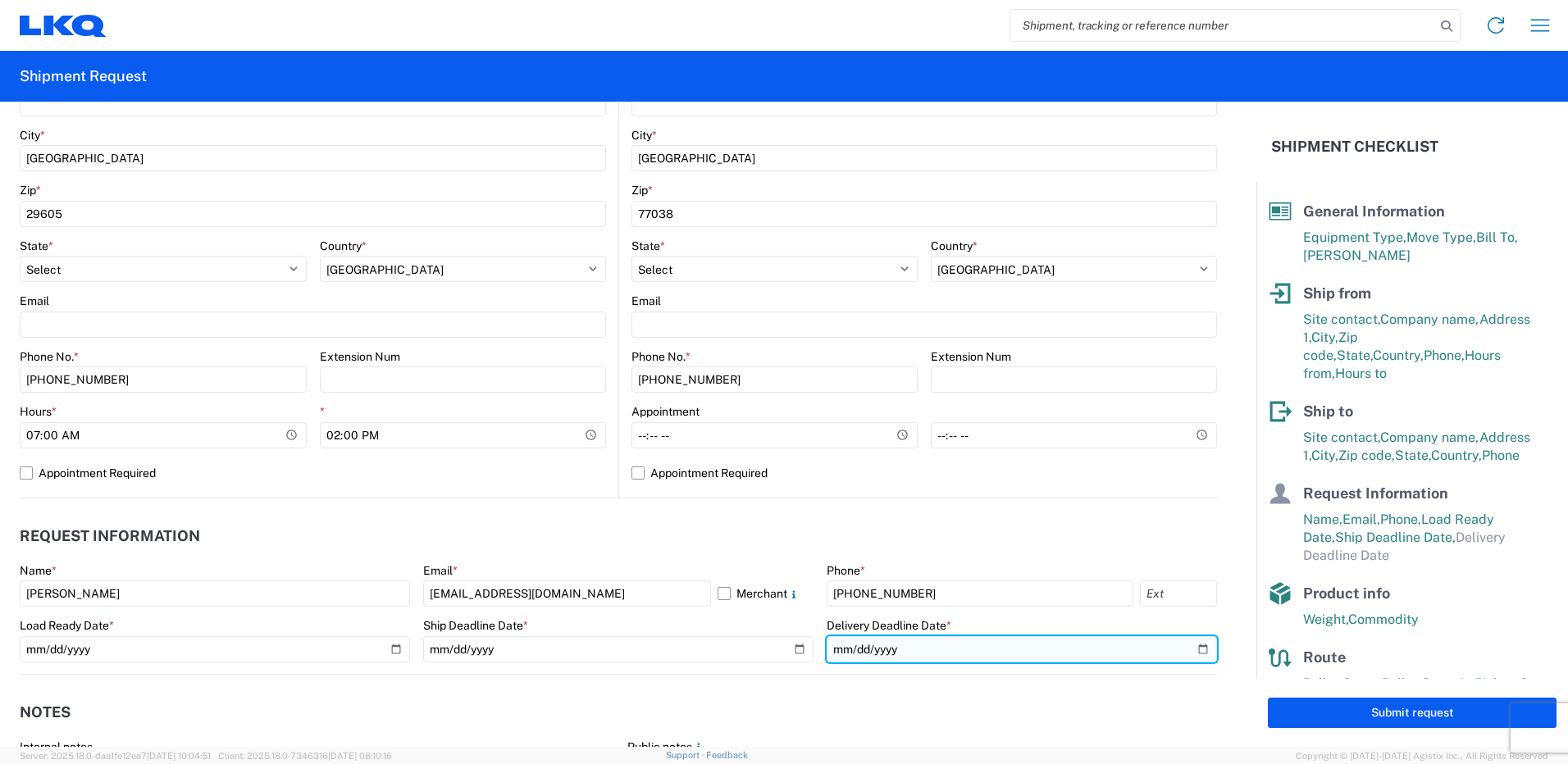
click at [1188, 645] on input "date" at bounding box center [1021, 650] width 390 height 26
type input "[DATE]"
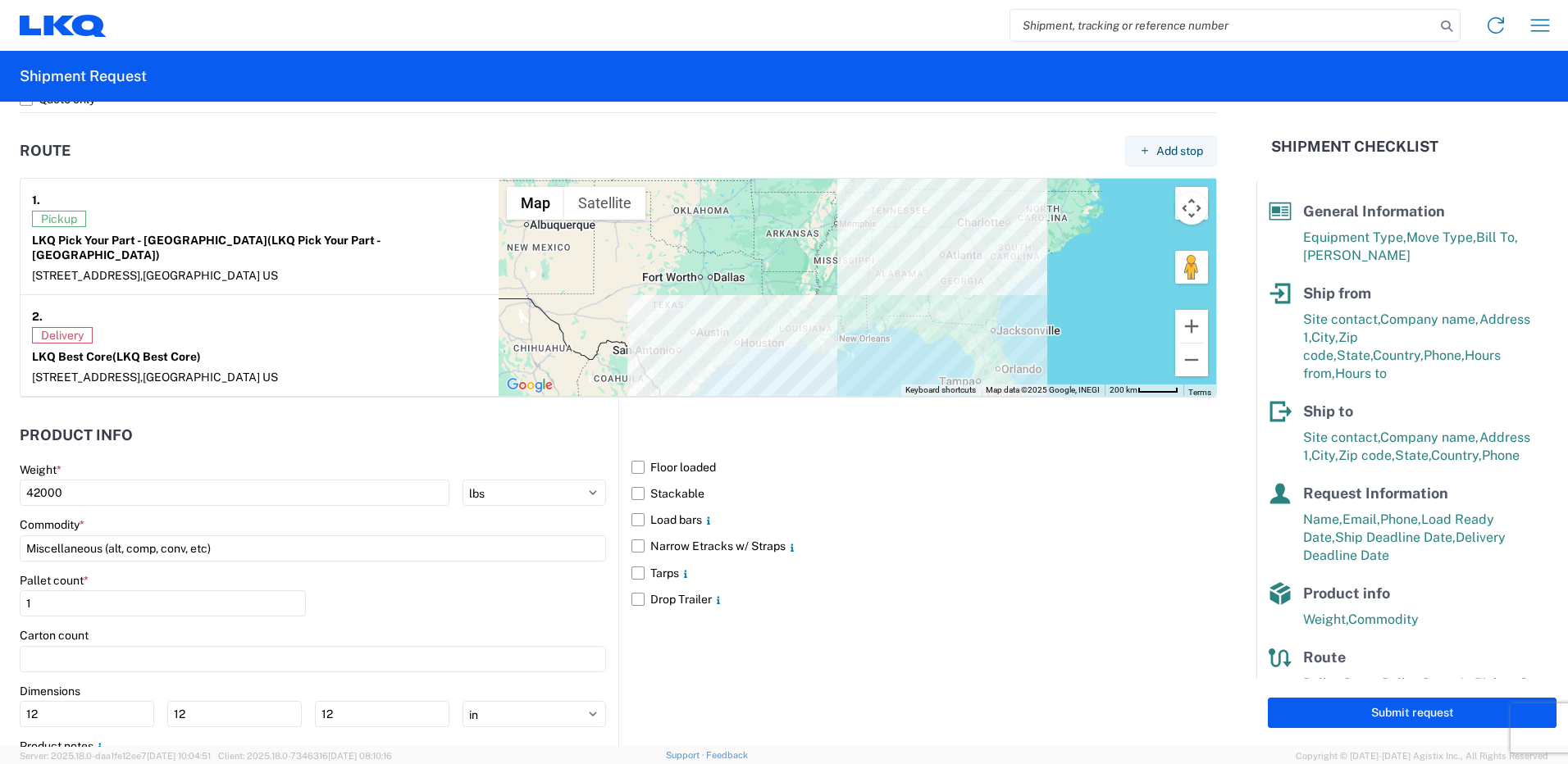
scroll to position [1322, 0]
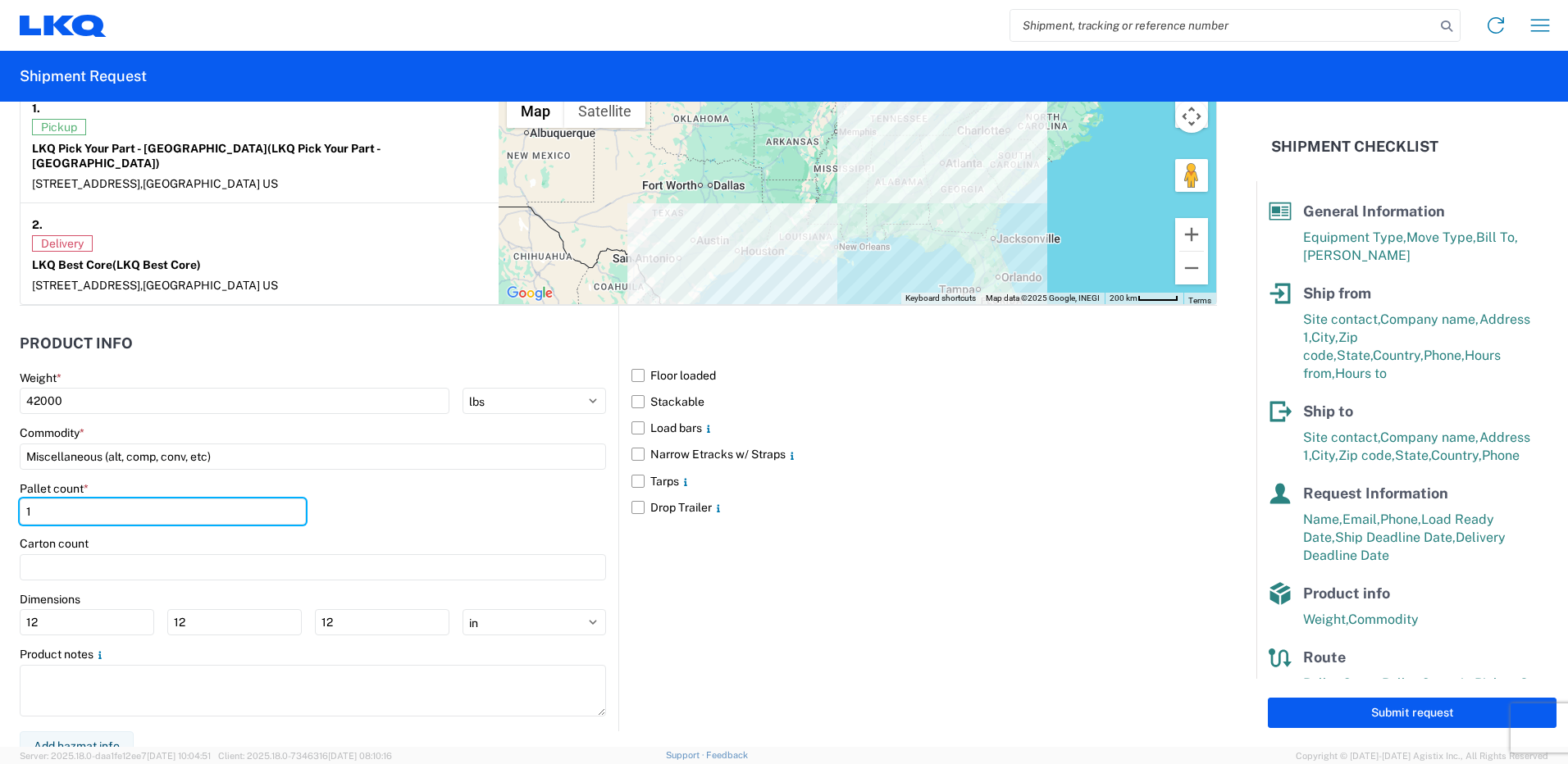
drag, startPoint x: 115, startPoint y: 498, endPoint x: 0, endPoint y: 501, distance: 115.0
click at [18, 510] on form "General Information Template 1212_Greenville_1760_Houston PO# Equipment Type * …" at bounding box center [628, 424] width 1256 height 645
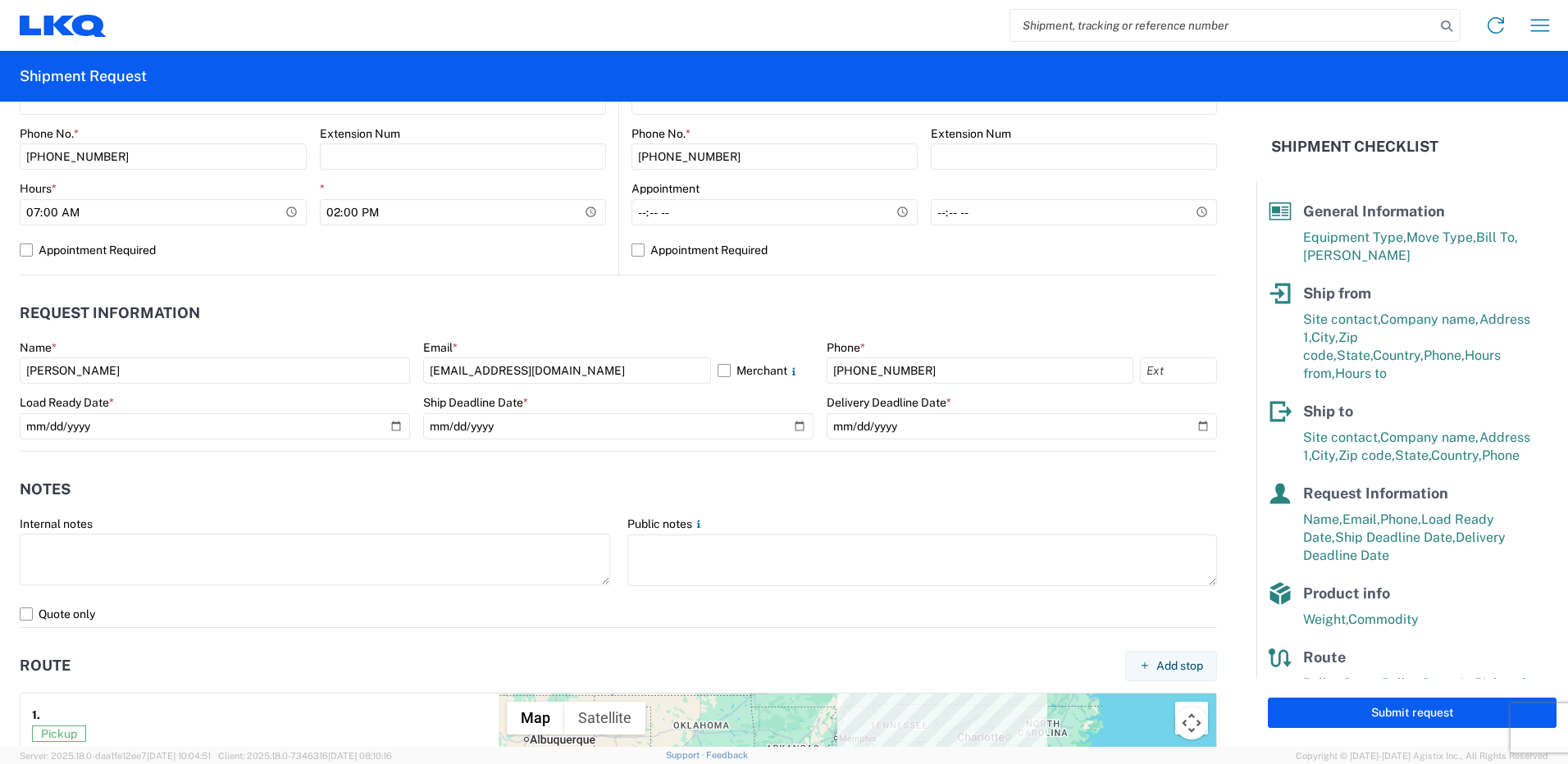
scroll to position [984, 0]
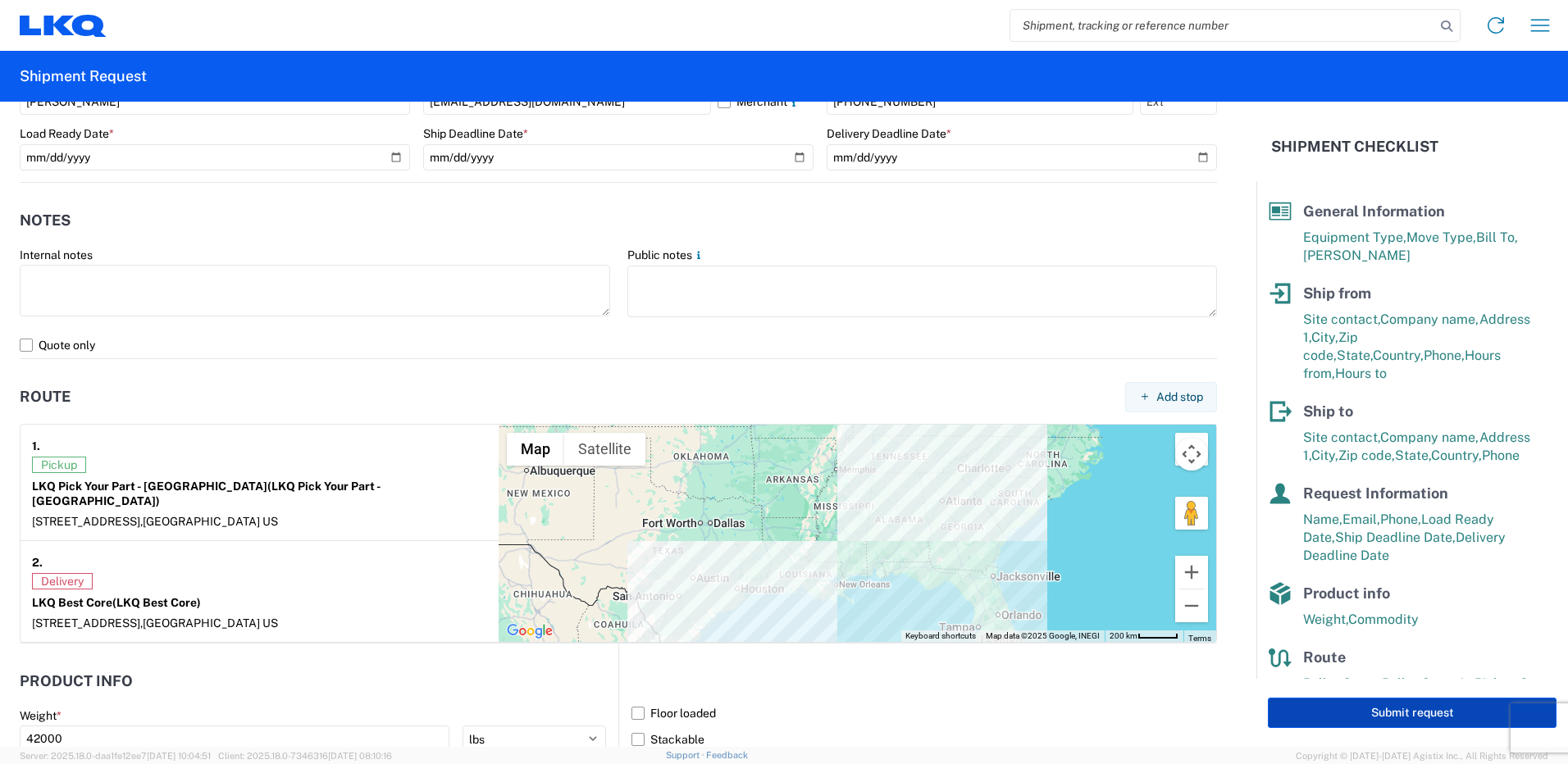
type input "48"
click at [1374, 712] on button "Submit request" at bounding box center [1412, 713] width 289 height 30
